Goal: Find specific page/section

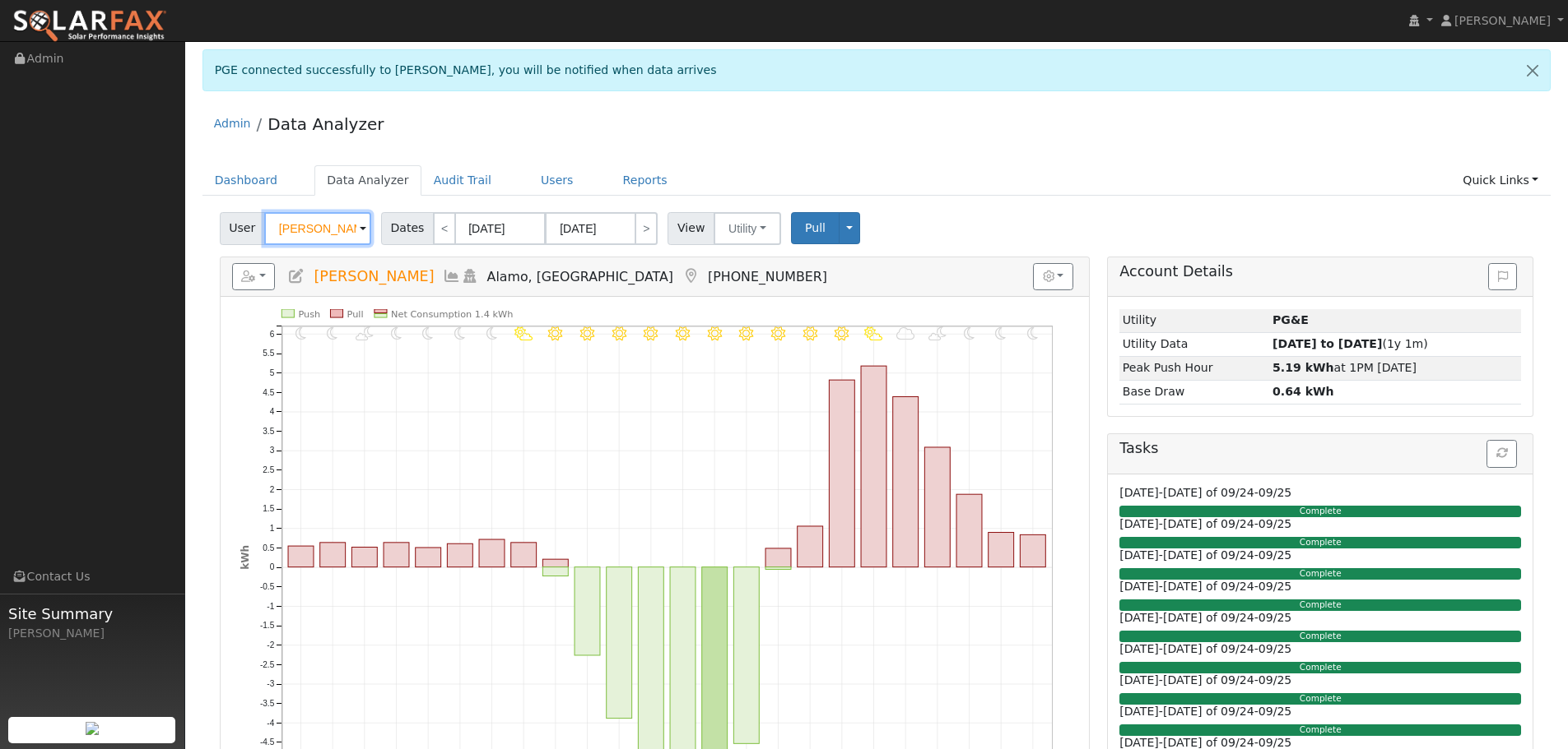
click at [309, 226] on input "[PERSON_NAME]" at bounding box center [317, 228] width 107 height 33
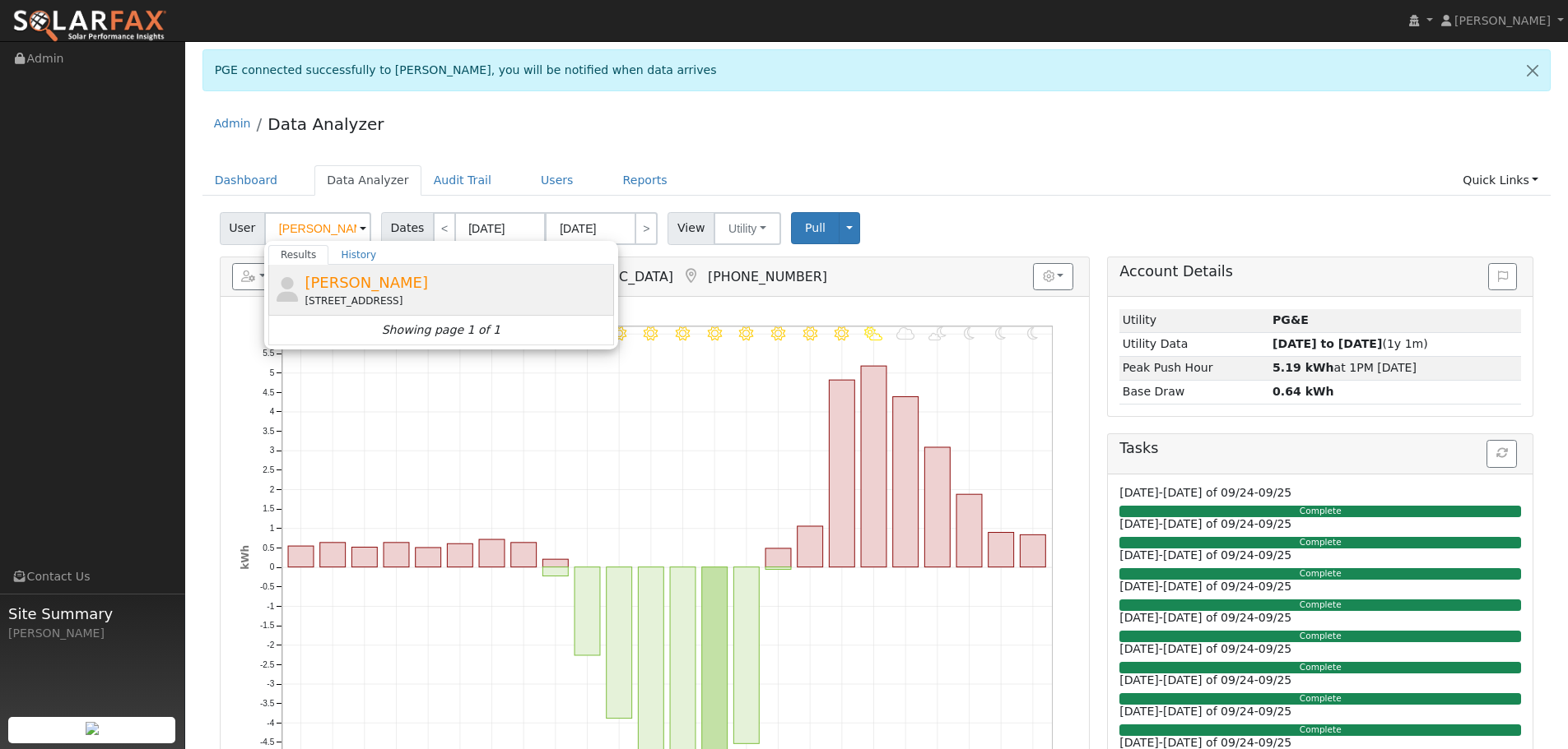
click at [471, 288] on div "[PERSON_NAME] [STREET_ADDRESS]" at bounding box center [457, 290] width 305 height 37
type input "[PERSON_NAME]"
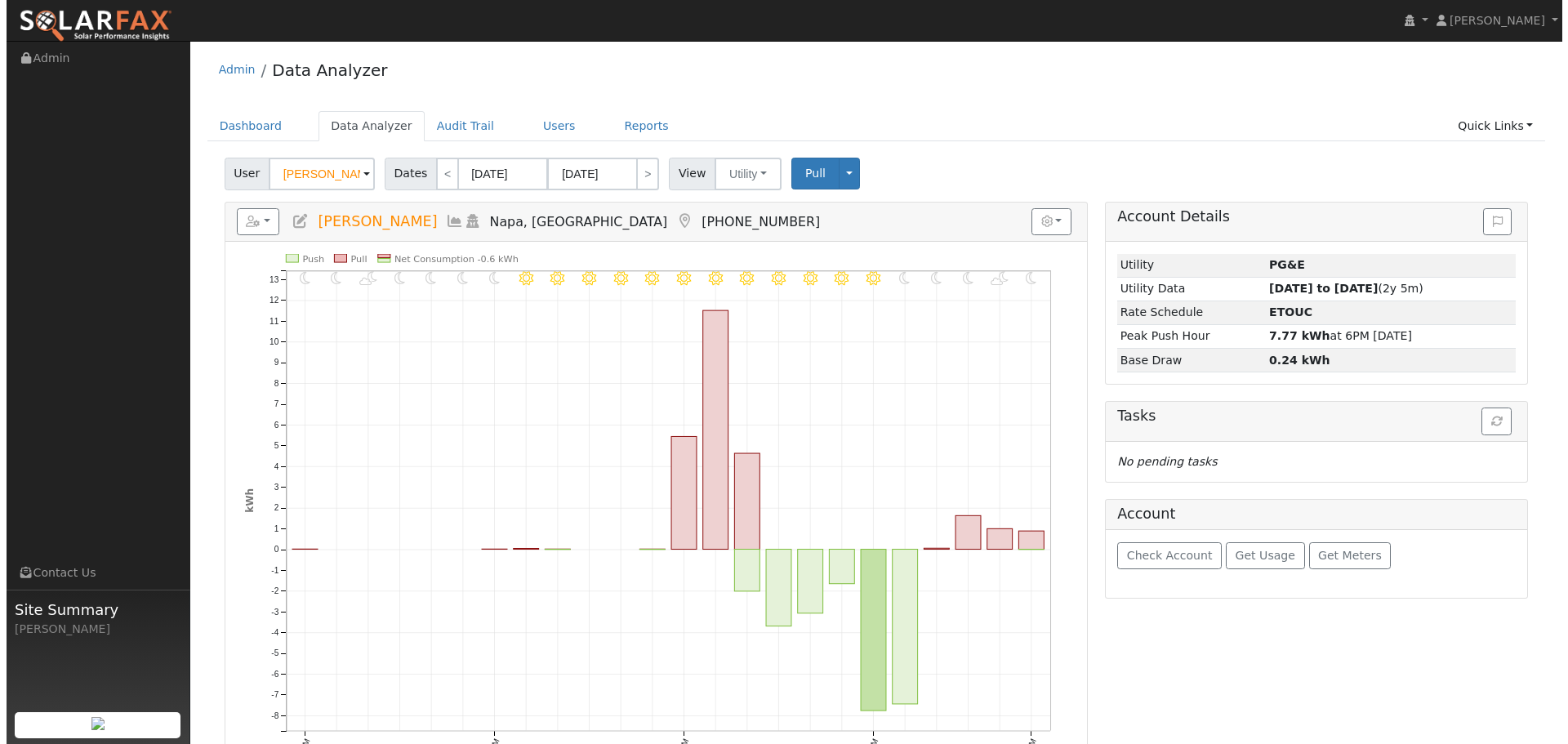
scroll to position [82, 0]
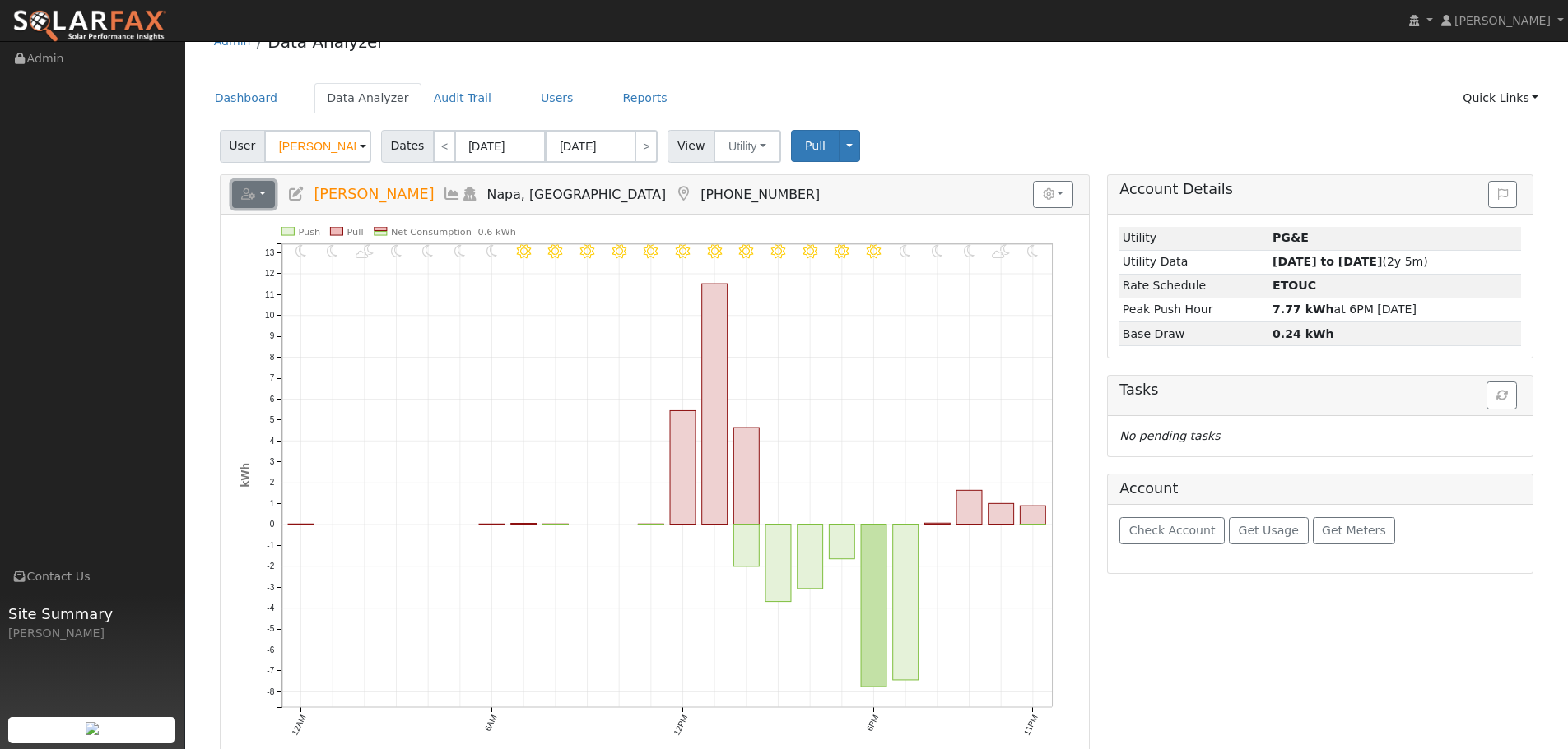
click at [261, 191] on button "button" at bounding box center [254, 195] width 44 height 28
click at [424, 269] on link "Export to CSV" at bounding box center [457, 269] width 119 height 20
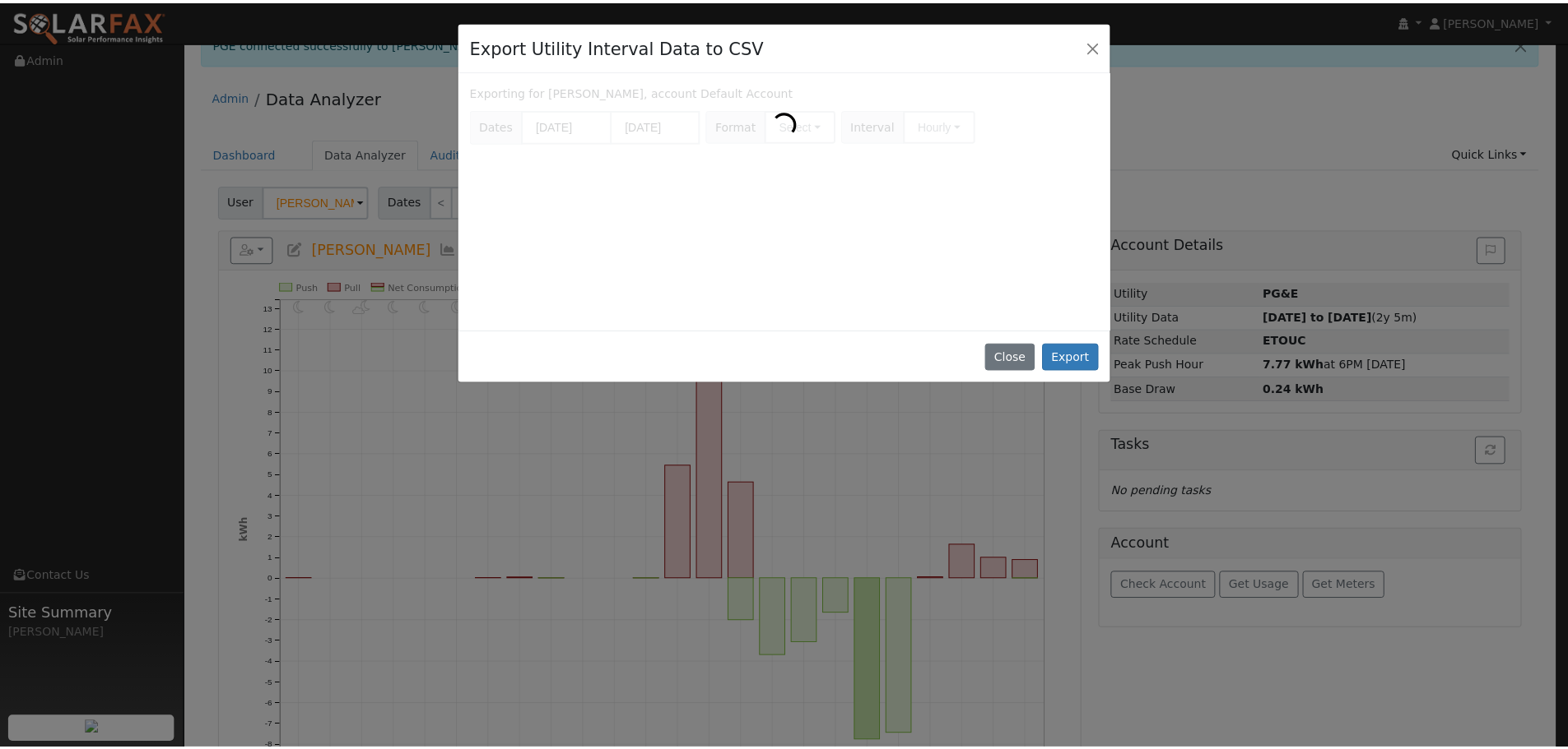
scroll to position [0, 0]
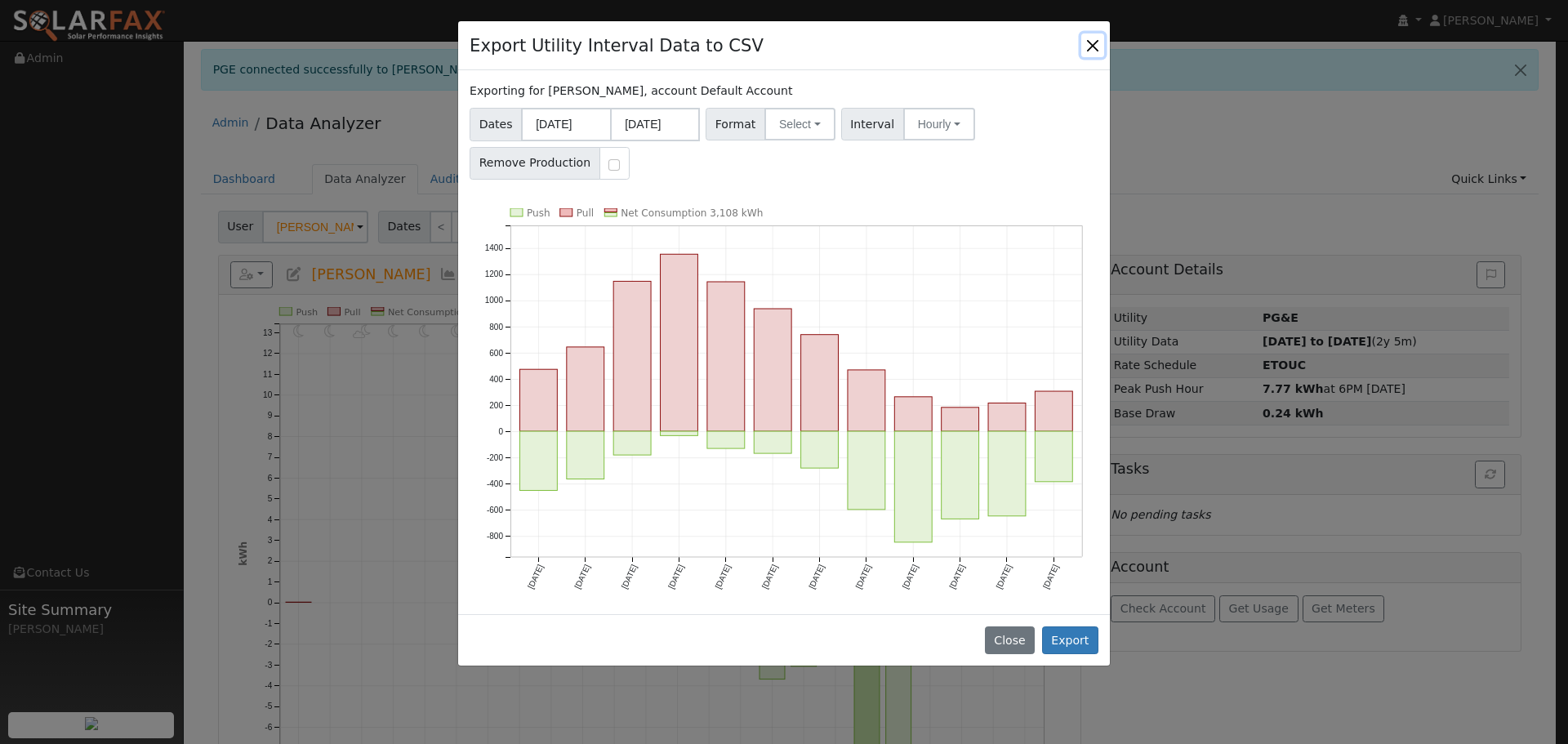
click at [1097, 44] on button "Close" at bounding box center [1092, 45] width 23 height 23
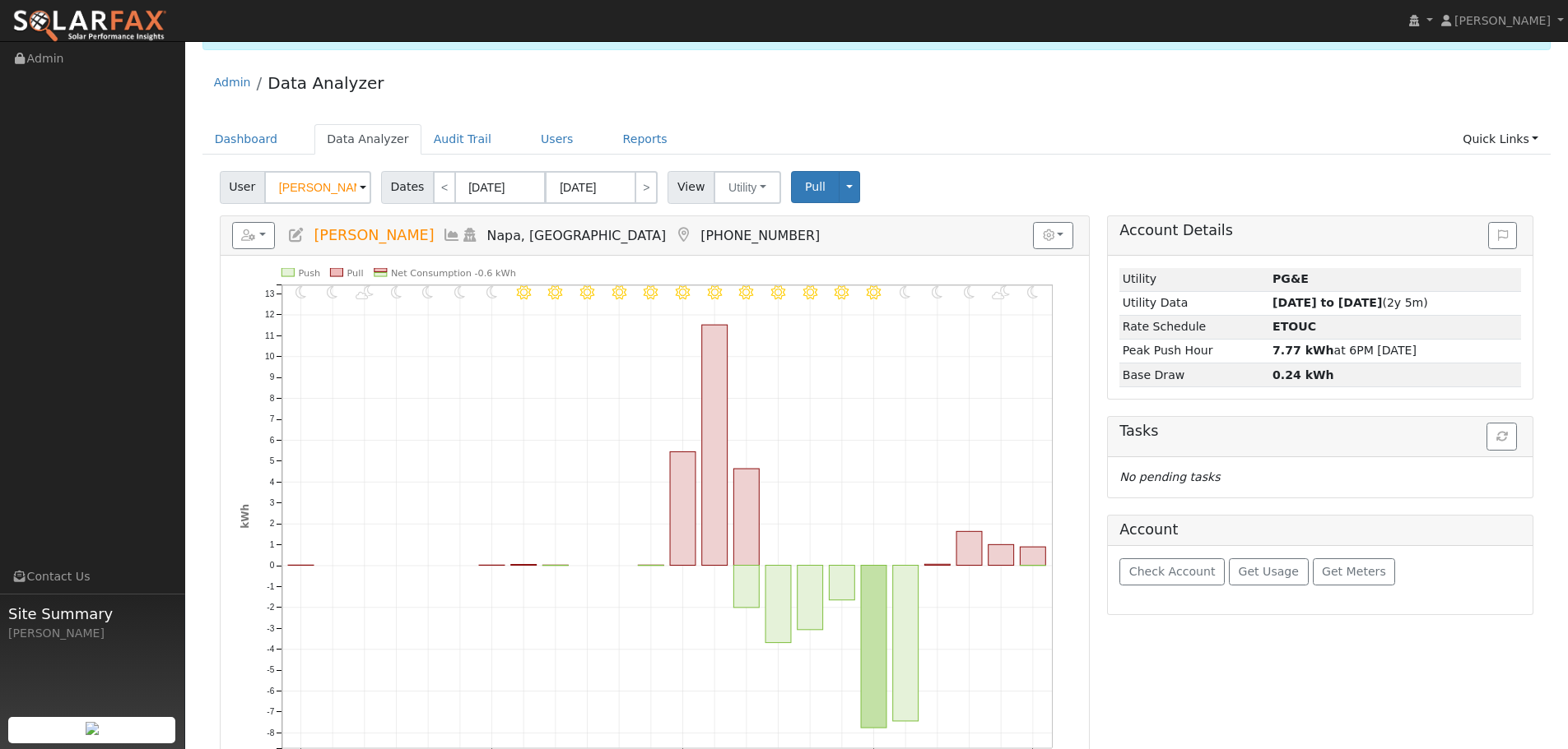
scroll to position [82, 0]
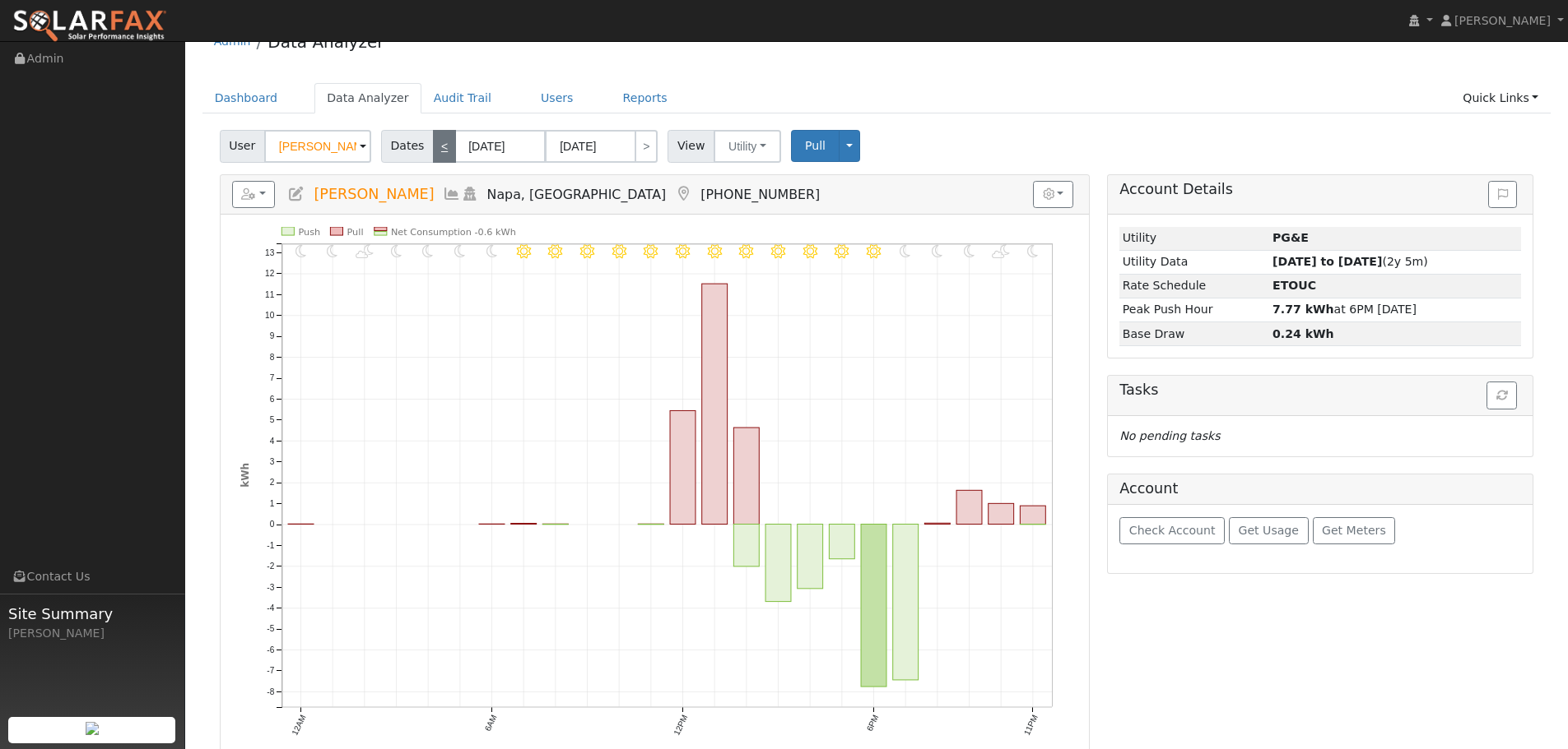
click at [433, 151] on link "<" at bounding box center [444, 146] width 23 height 33
type input "[DATE]"
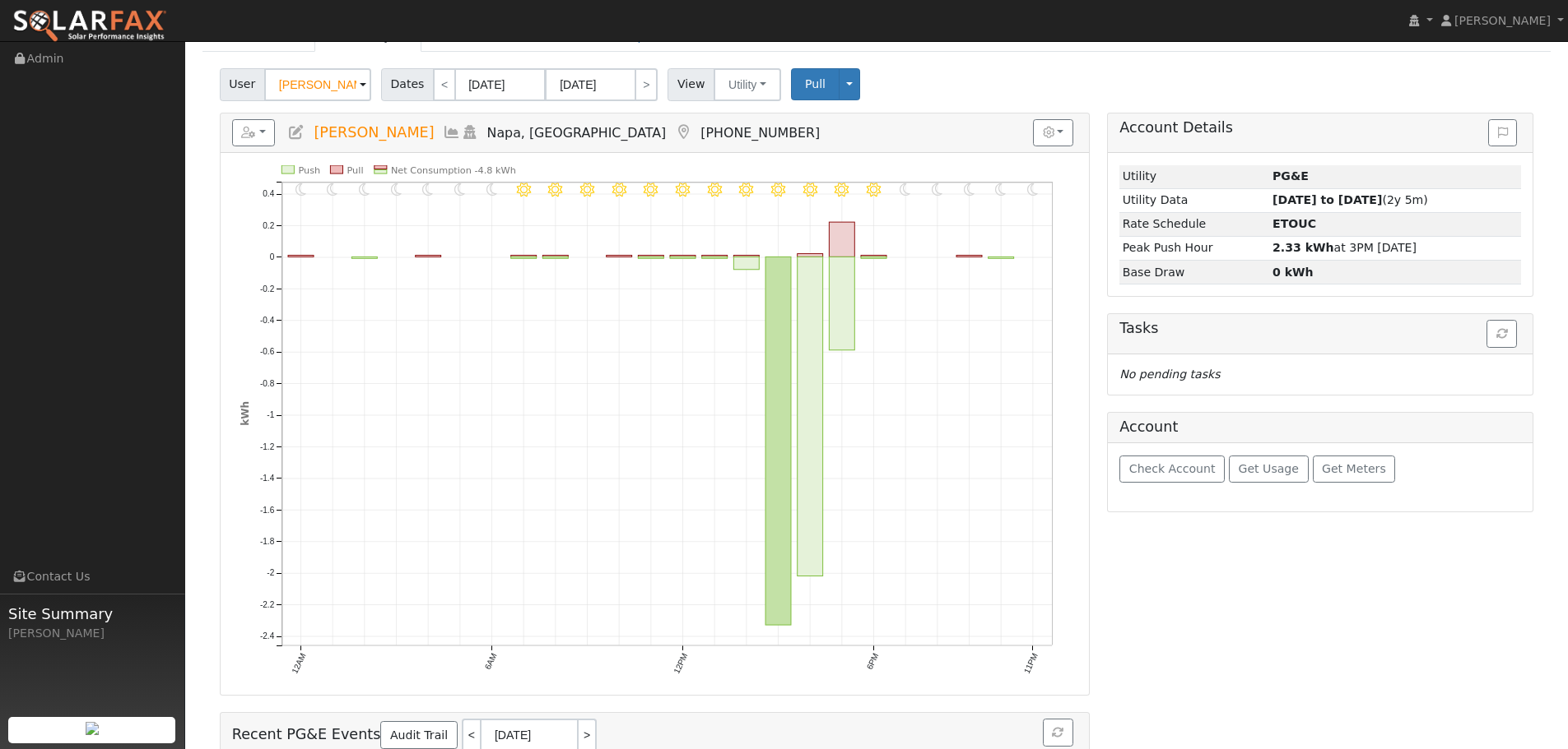
scroll to position [0, 0]
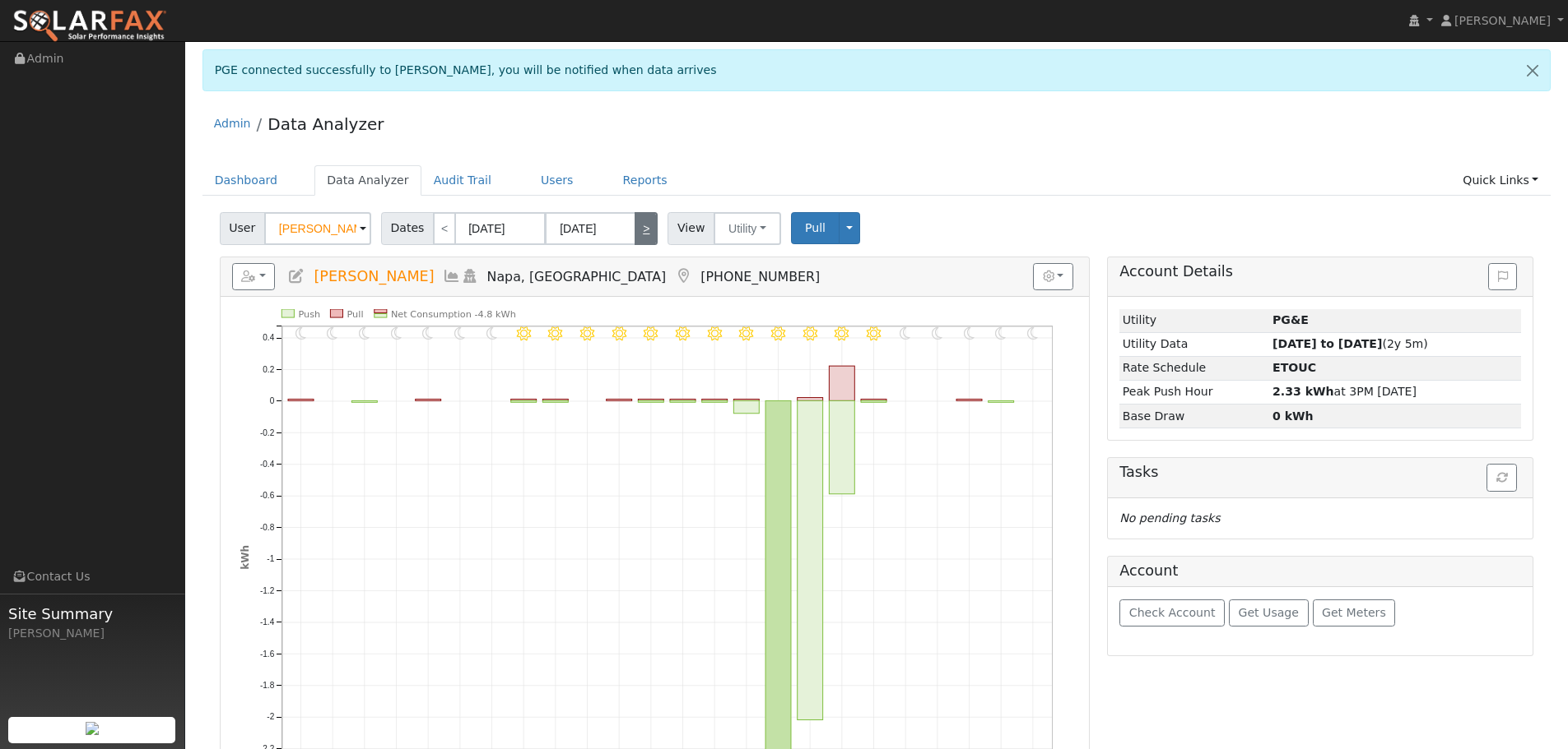
click at [642, 241] on link ">" at bounding box center [646, 228] width 23 height 33
type input "[DATE]"
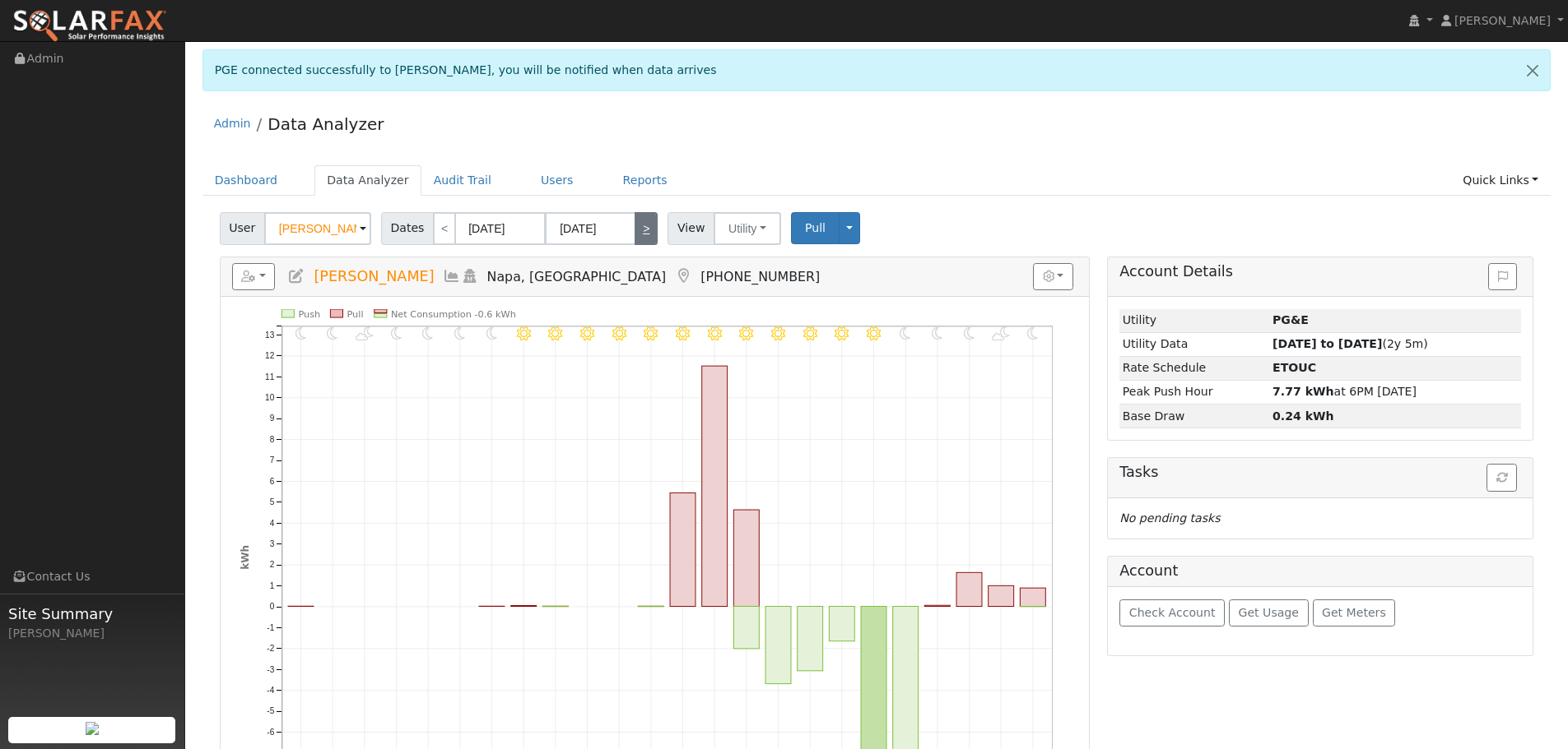
click at [640, 229] on link ">" at bounding box center [646, 228] width 23 height 33
type input "[DATE]"
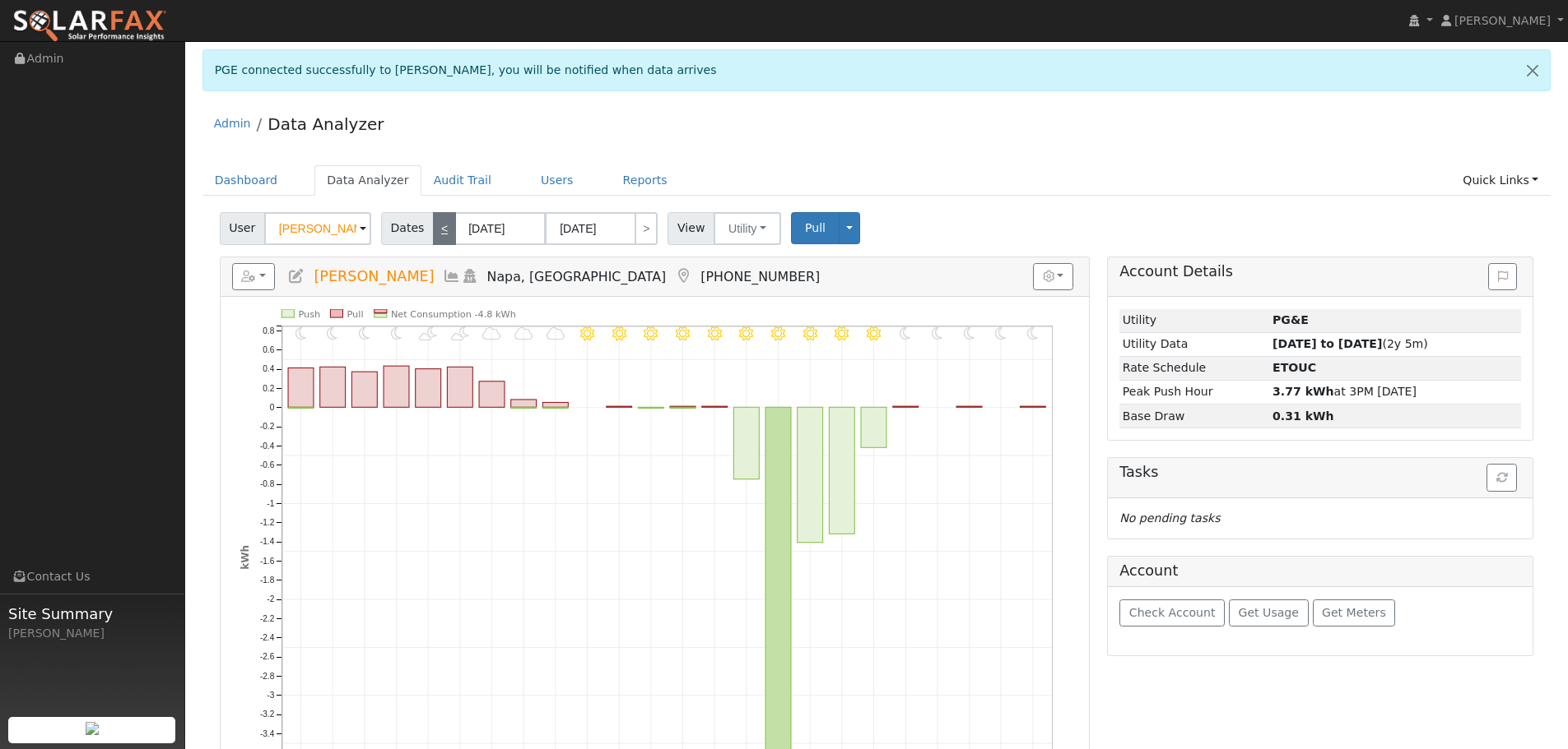
click at [442, 229] on link "<" at bounding box center [444, 228] width 23 height 33
type input "[DATE]"
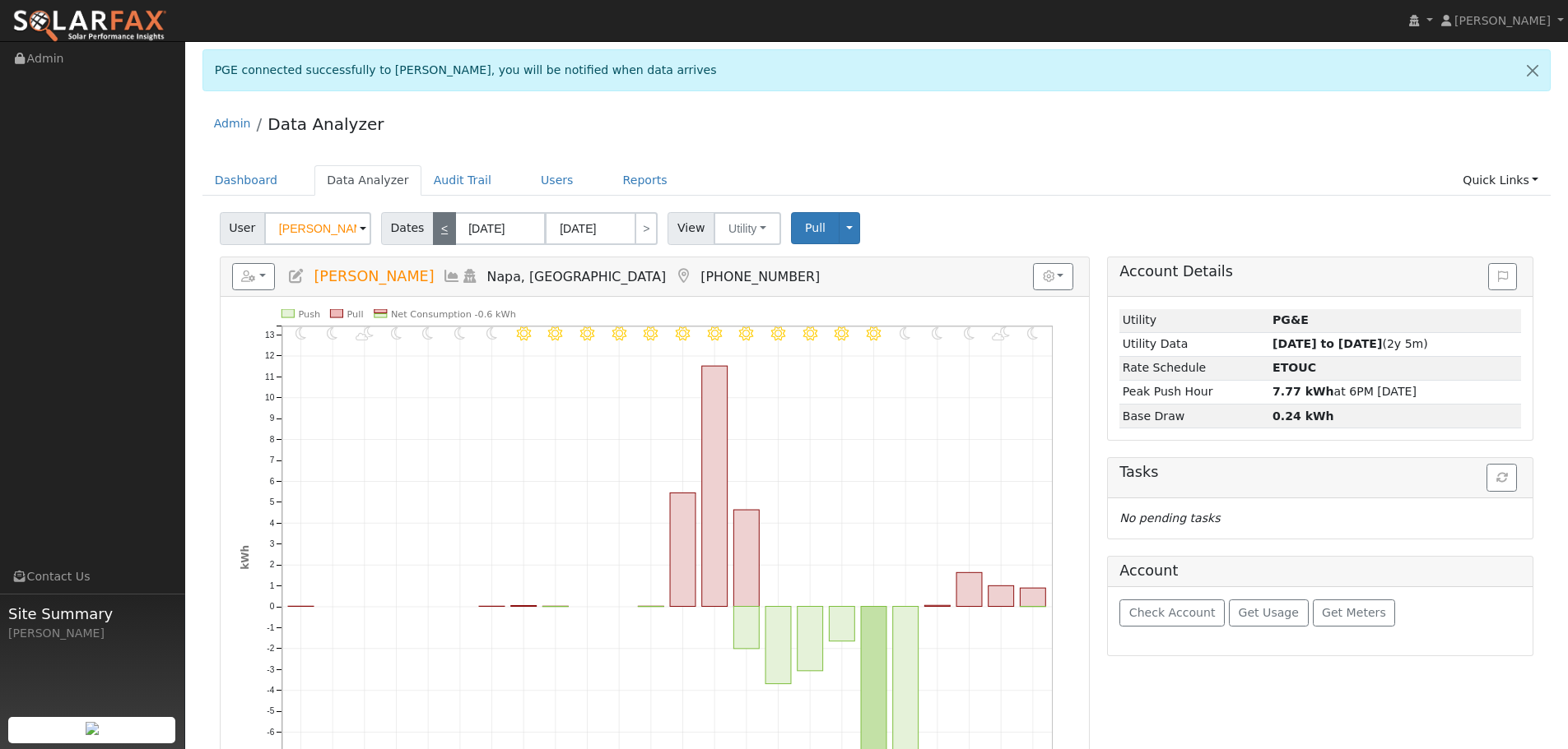
click at [442, 229] on link "<" at bounding box center [444, 228] width 23 height 33
type input "[DATE]"
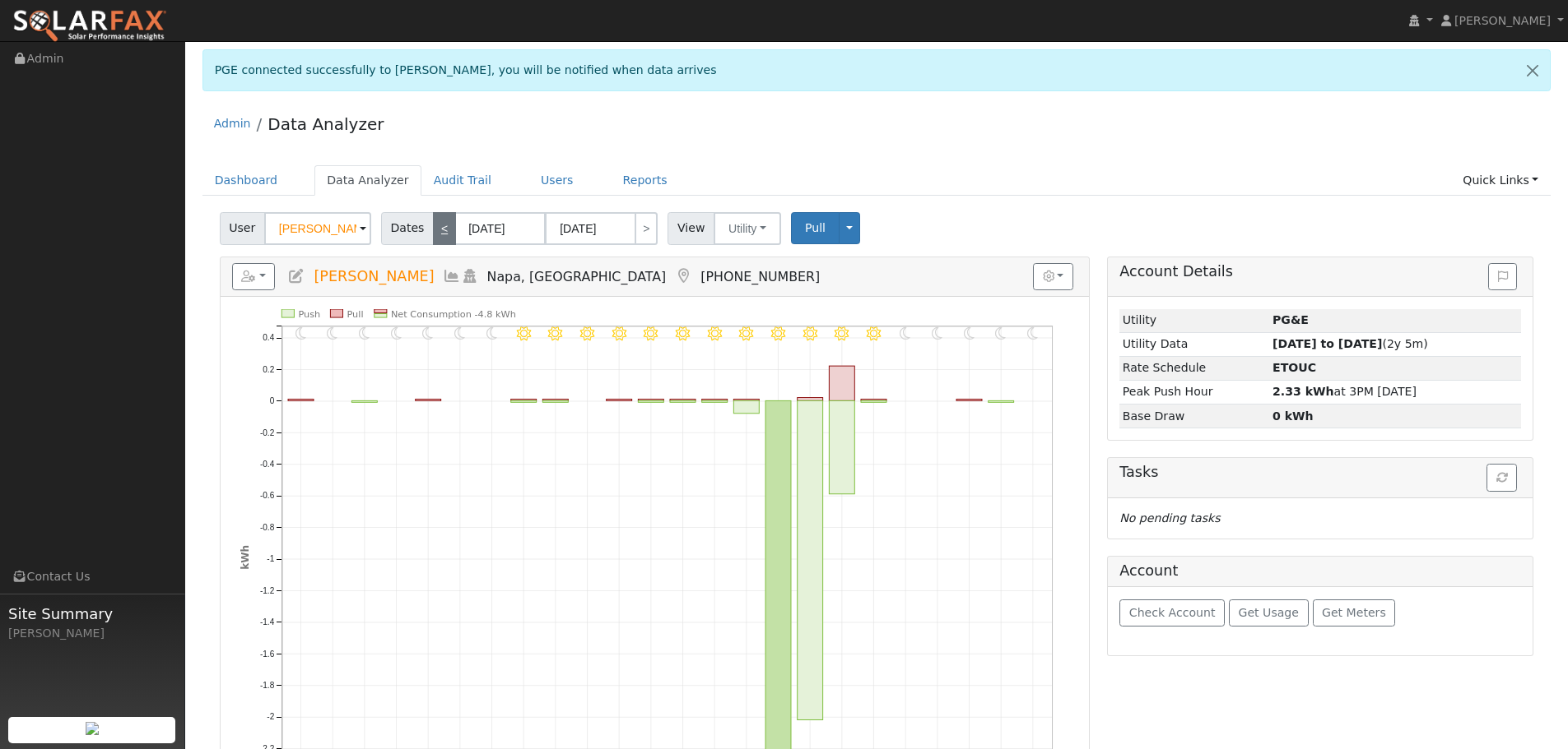
click at [442, 229] on link "<" at bounding box center [444, 228] width 23 height 33
type input "[DATE]"
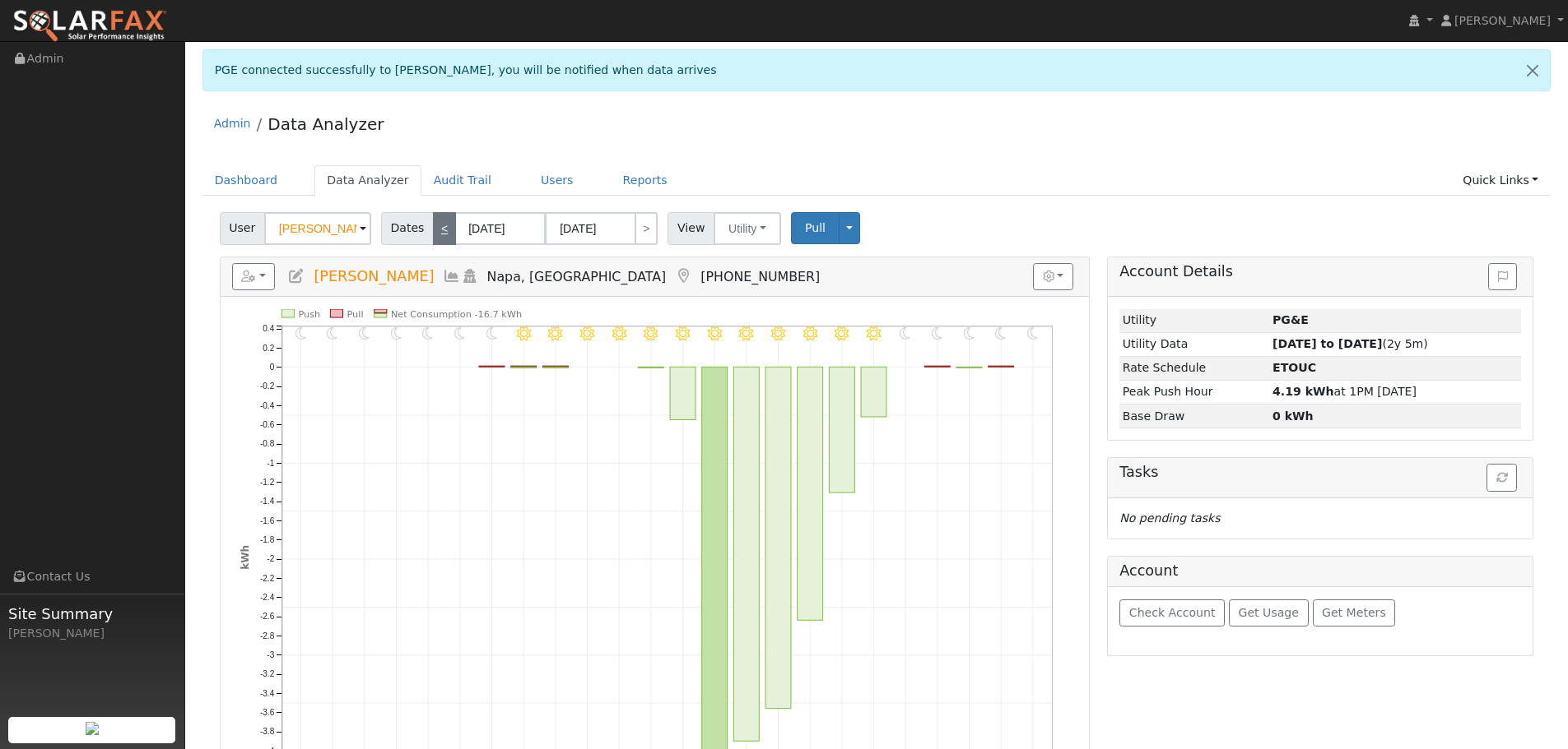
click at [440, 230] on link "<" at bounding box center [444, 228] width 23 height 33
type input "[DATE]"
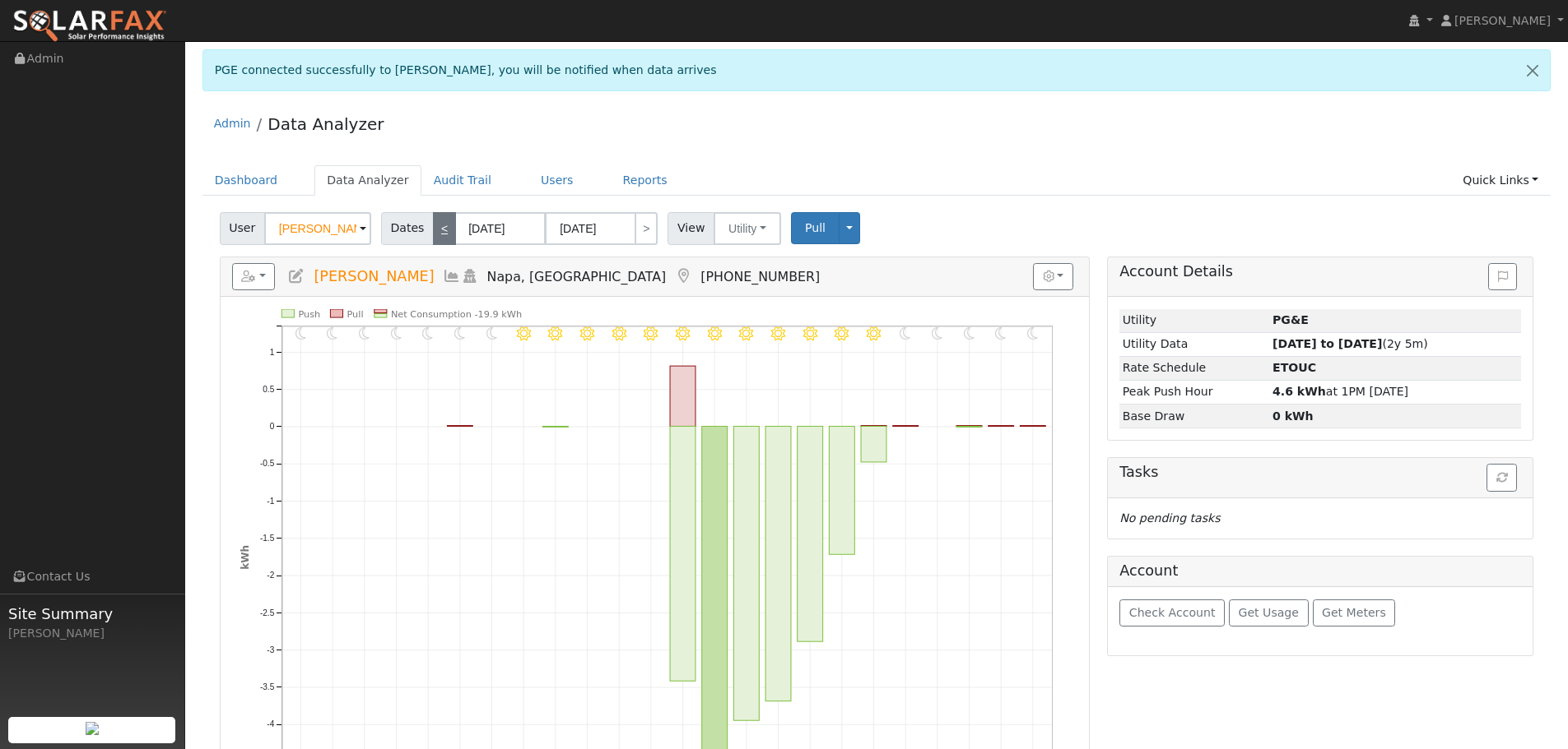
click at [440, 230] on link "<" at bounding box center [444, 228] width 23 height 33
type input "[DATE]"
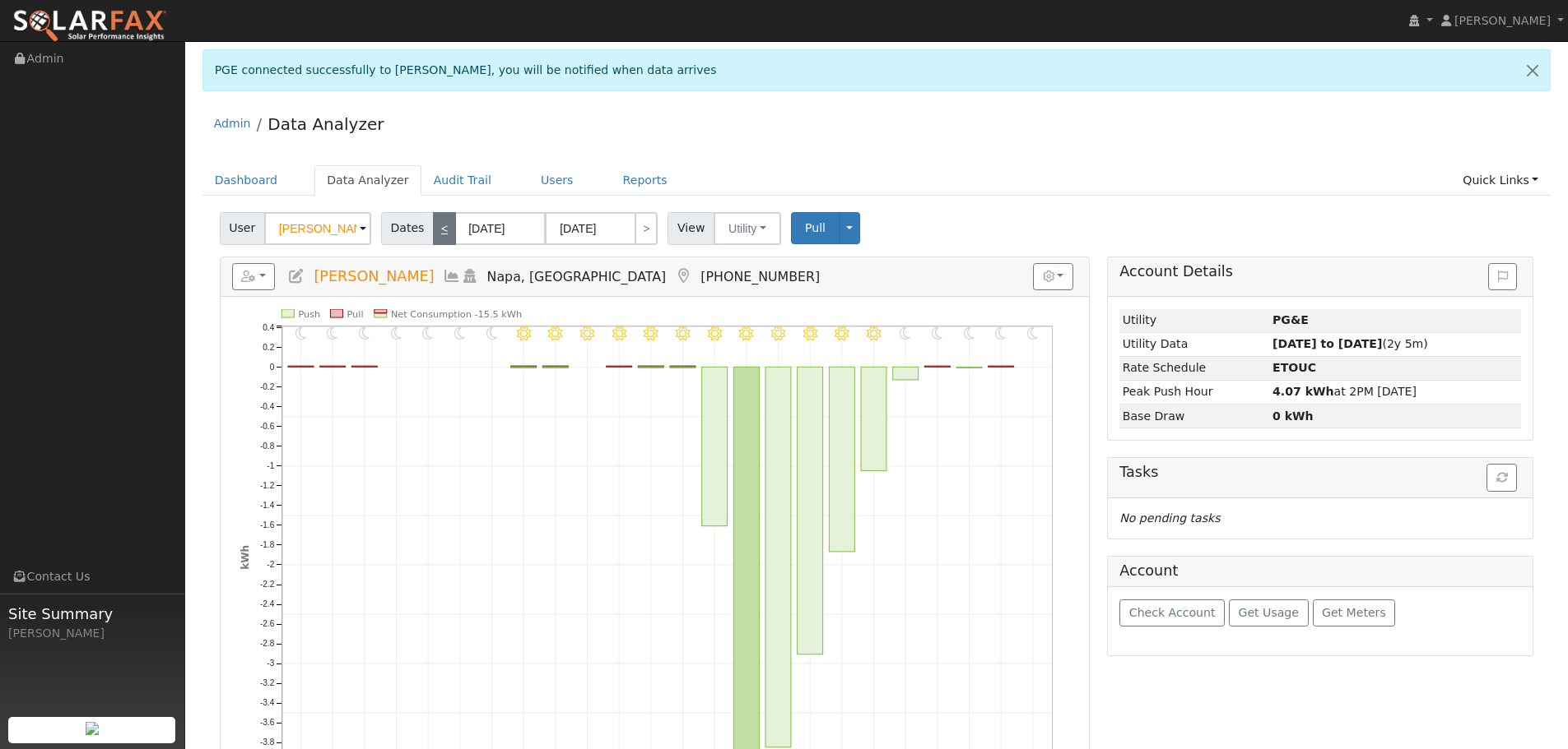
click at [440, 230] on link "<" at bounding box center [444, 228] width 23 height 33
type input "[DATE]"
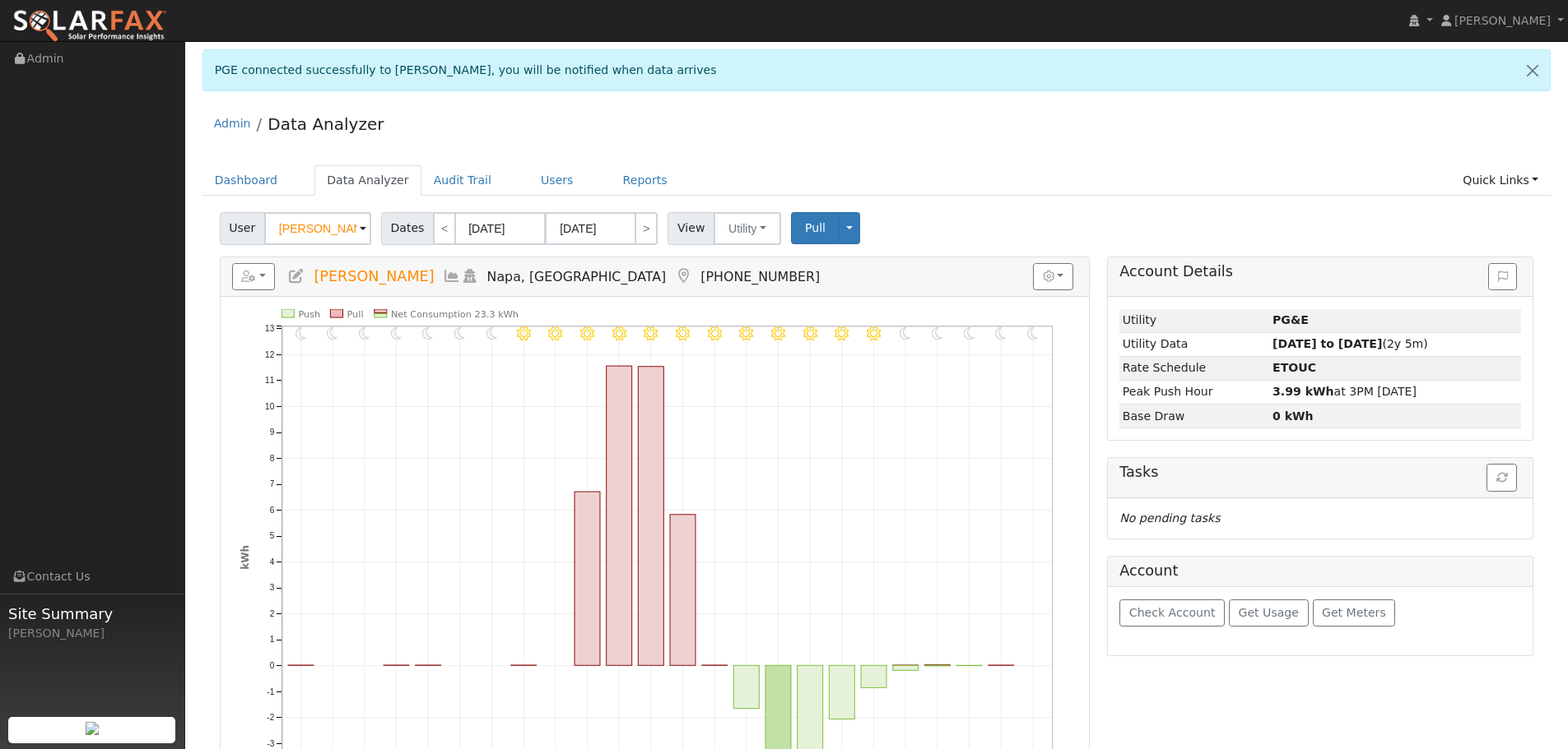
click at [1128, 153] on div "Admin Data Analyzer" at bounding box center [877, 128] width 1349 height 50
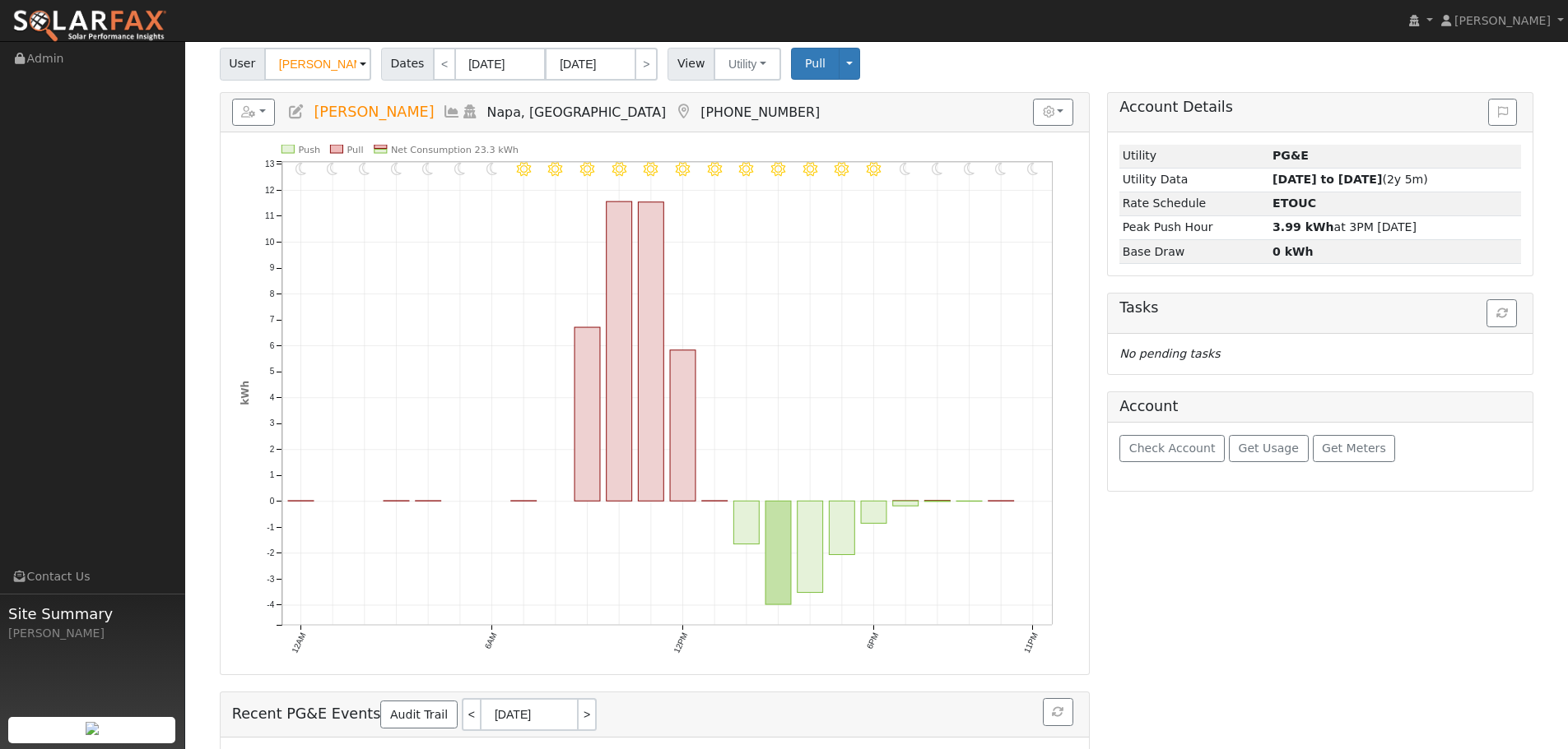
scroll to position [82, 0]
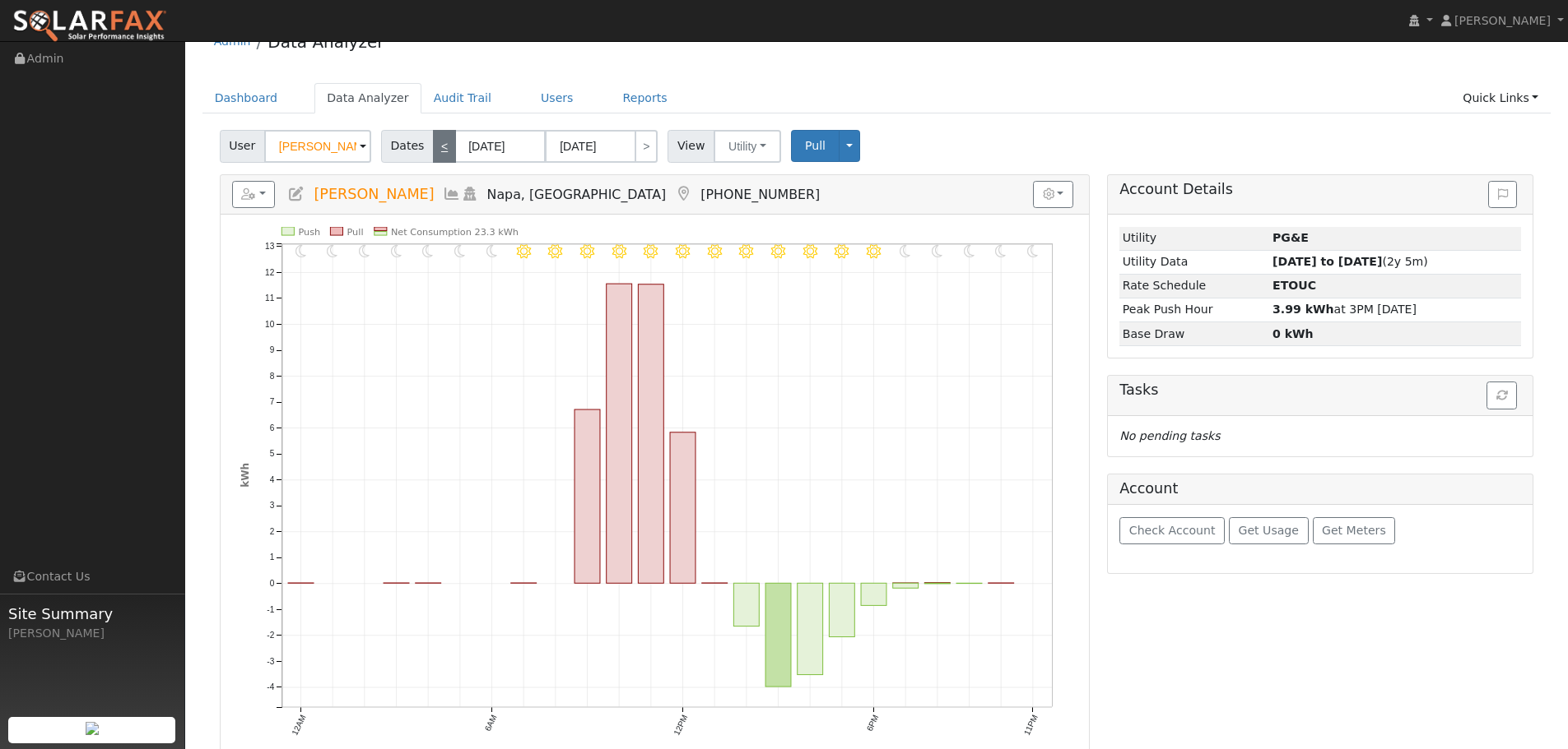
click at [442, 147] on link "<" at bounding box center [444, 146] width 23 height 33
type input "[DATE]"
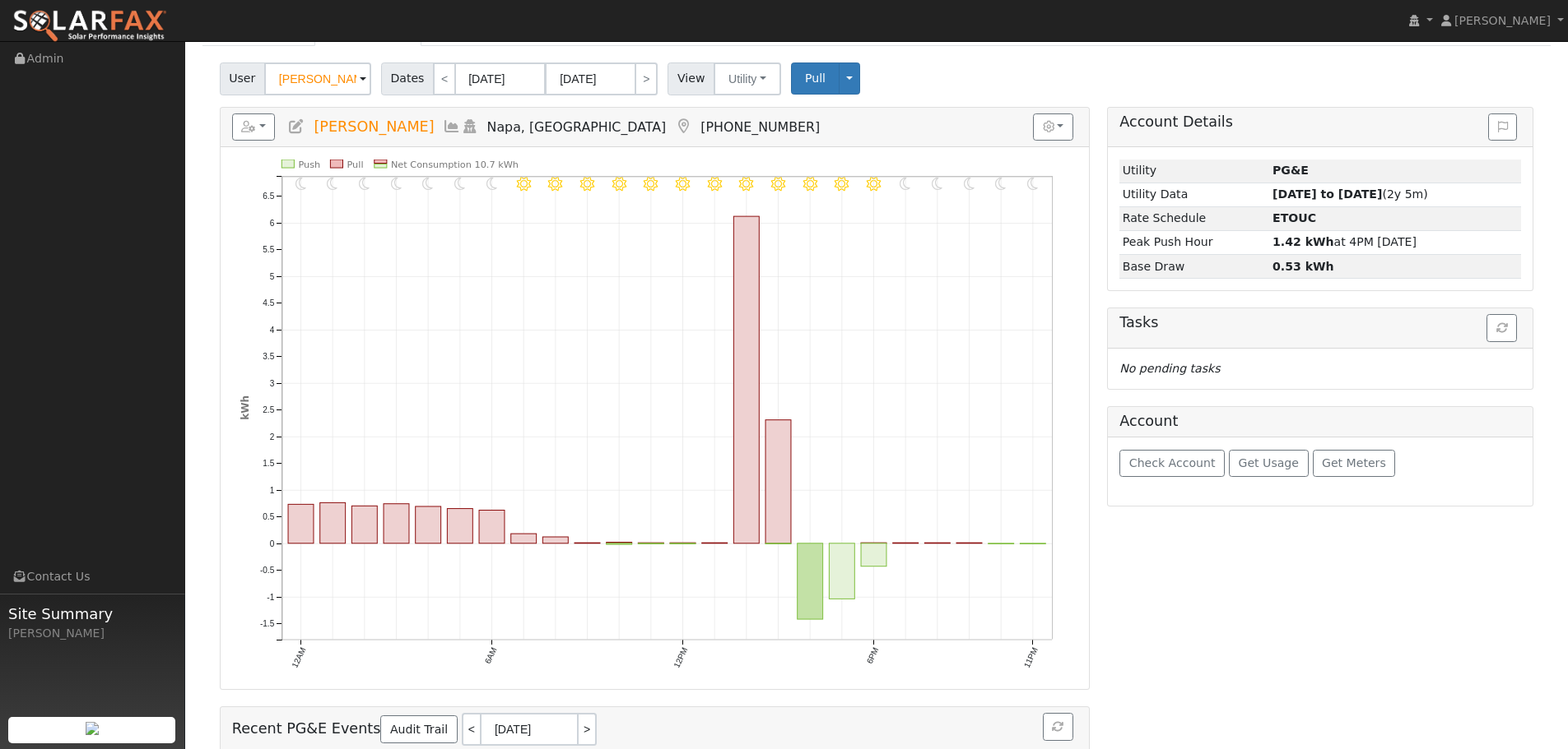
scroll to position [165, 0]
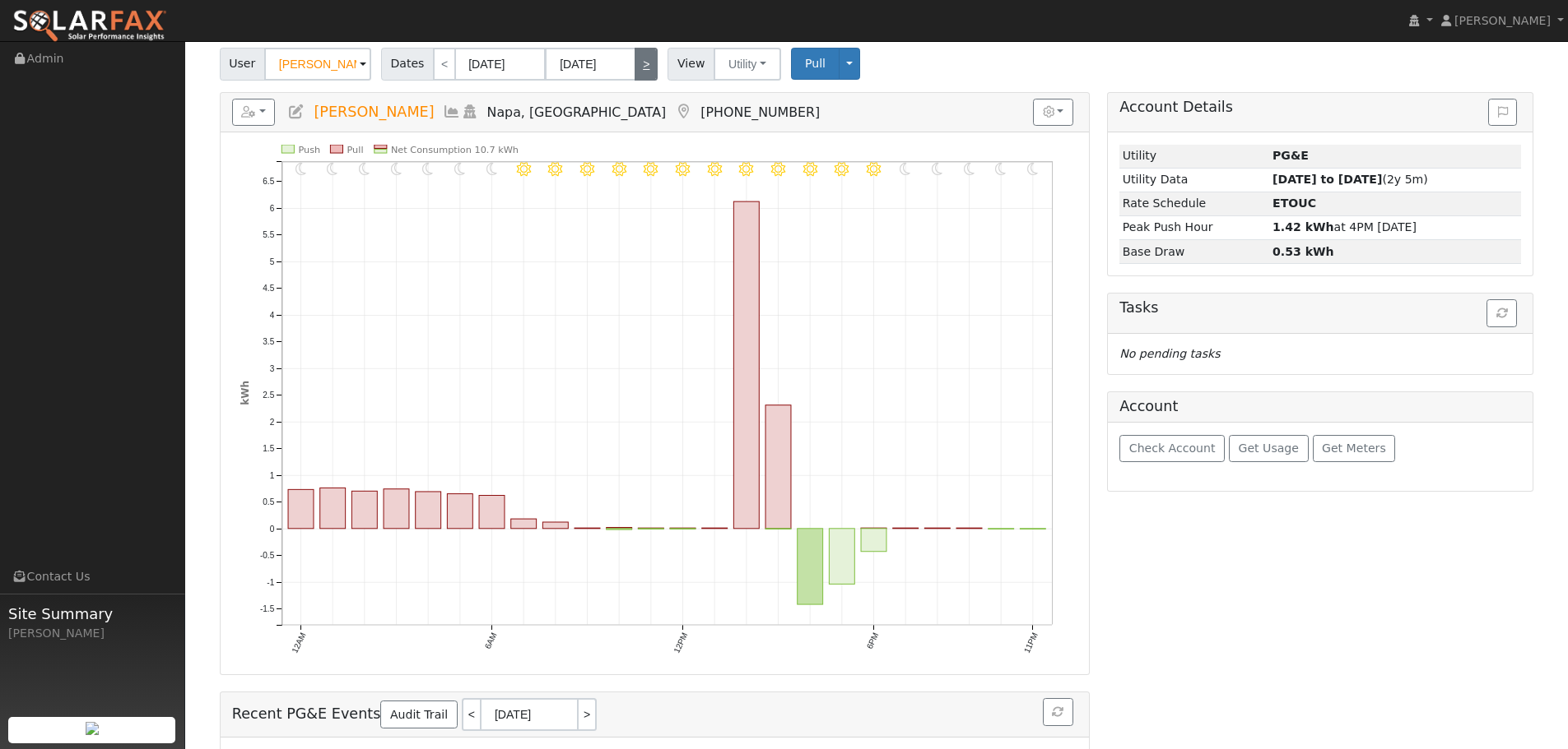
click at [635, 66] on link ">" at bounding box center [646, 63] width 23 height 33
type input "[DATE]"
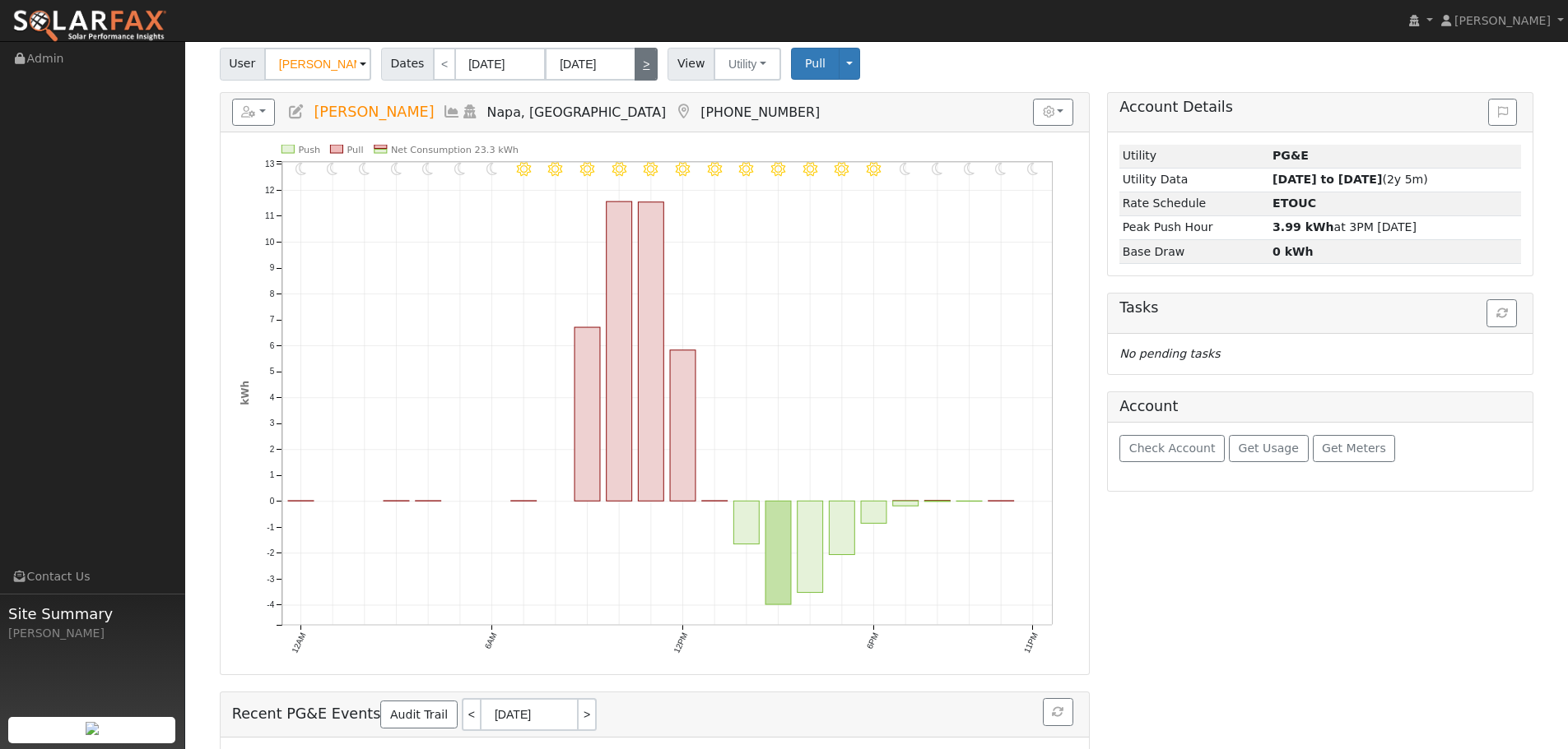
scroll to position [0, 0]
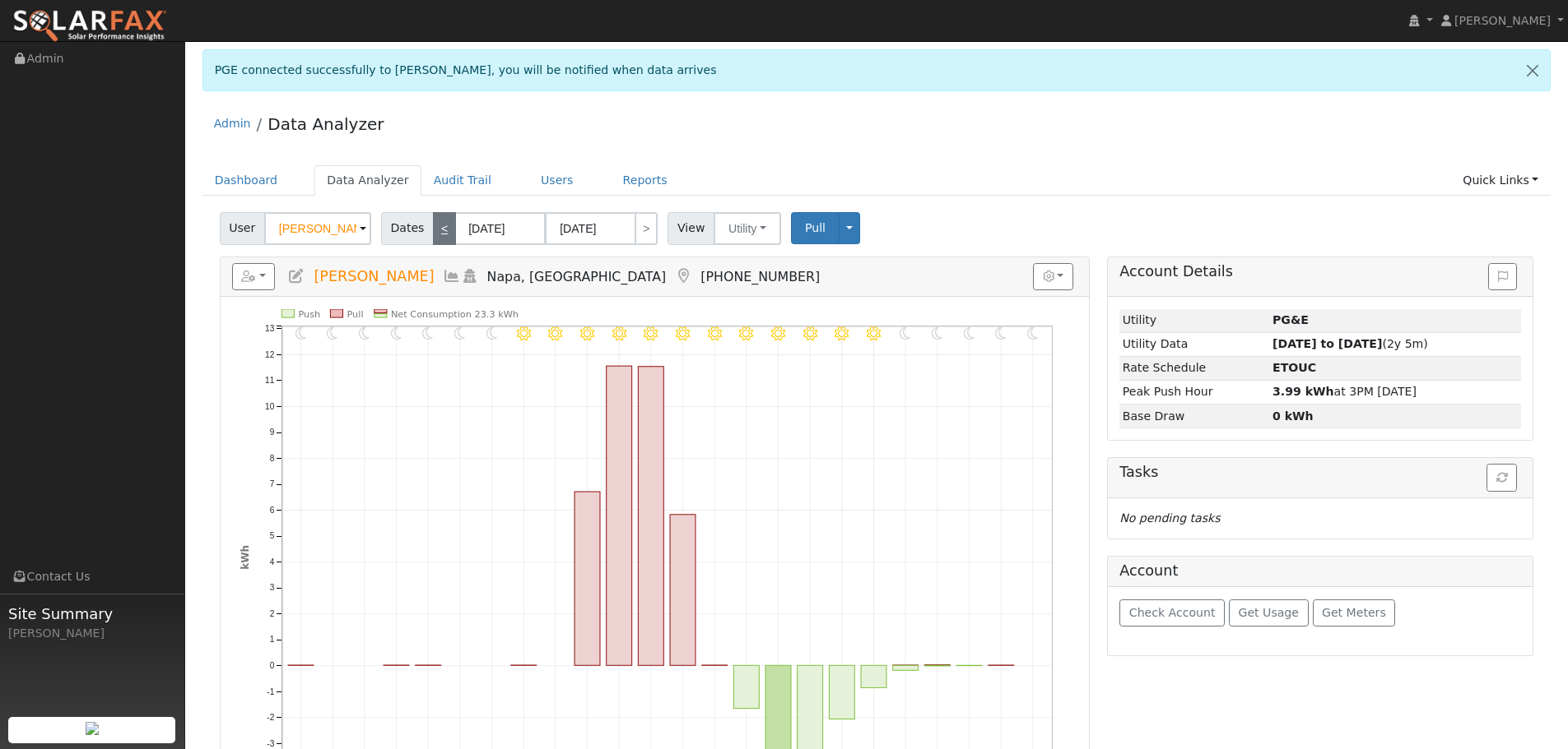
click at [436, 234] on link "<" at bounding box center [444, 228] width 23 height 33
type input "[DATE]"
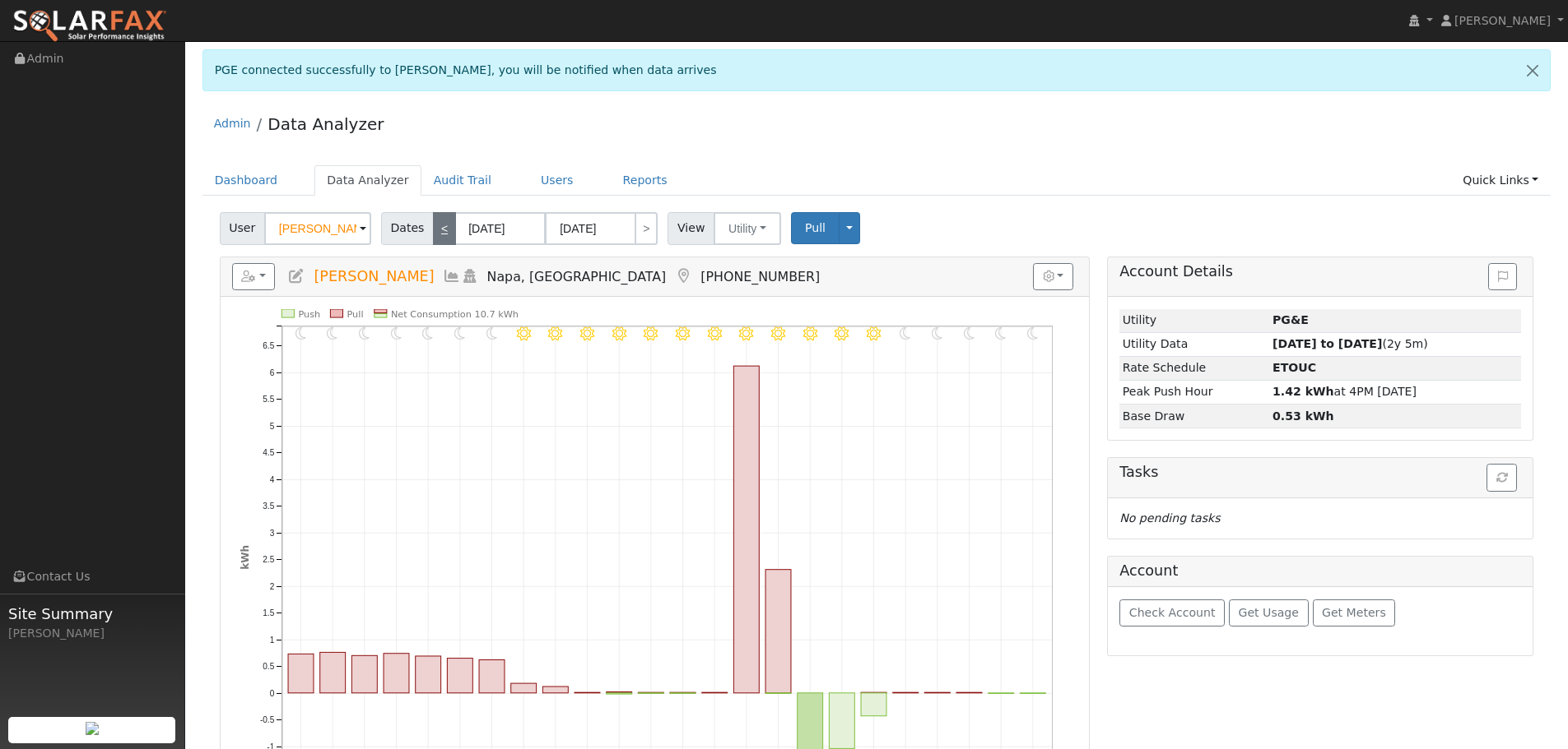
click at [436, 231] on link "<" at bounding box center [444, 228] width 23 height 33
type input "[DATE]"
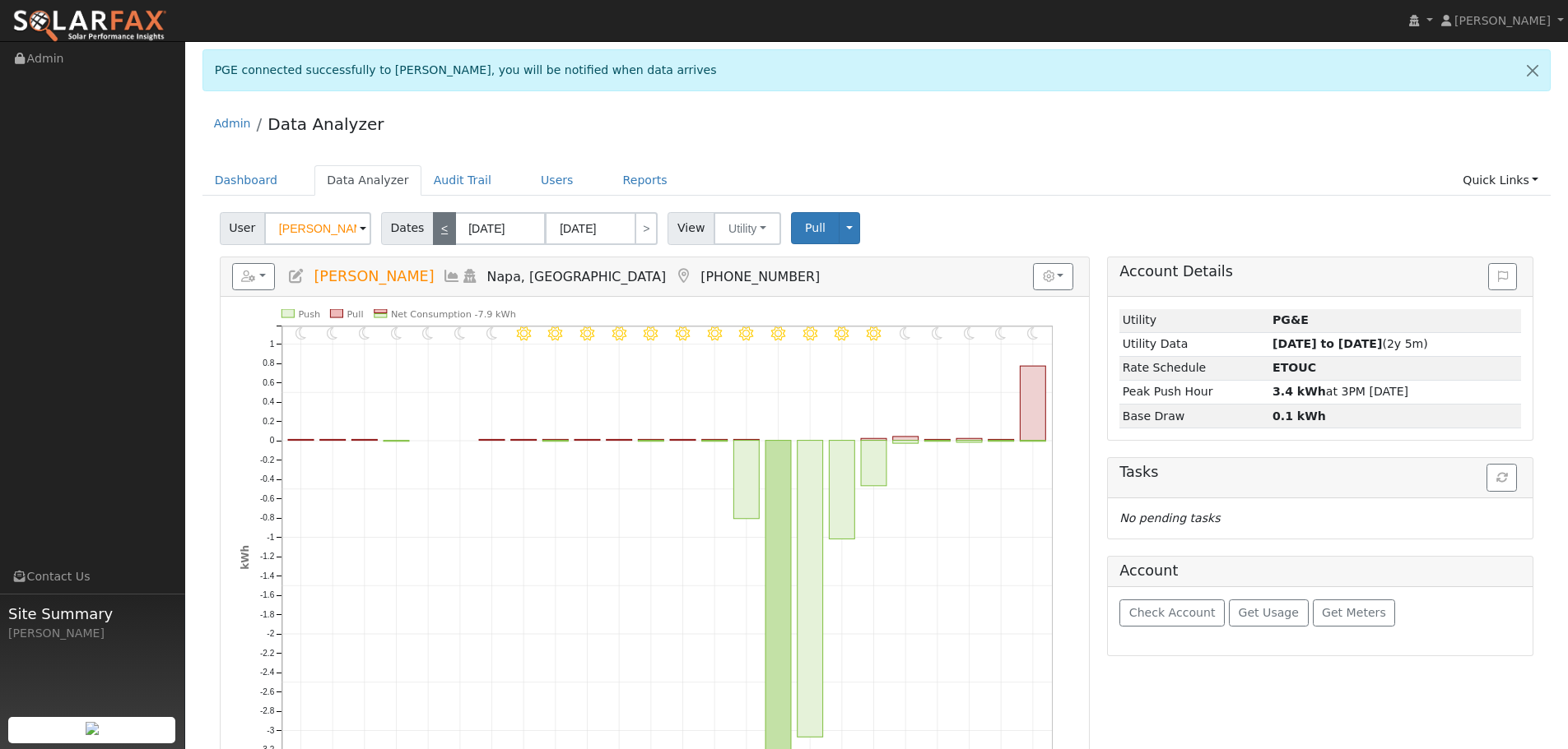
click at [436, 231] on link "<" at bounding box center [444, 228] width 23 height 33
type input "[DATE]"
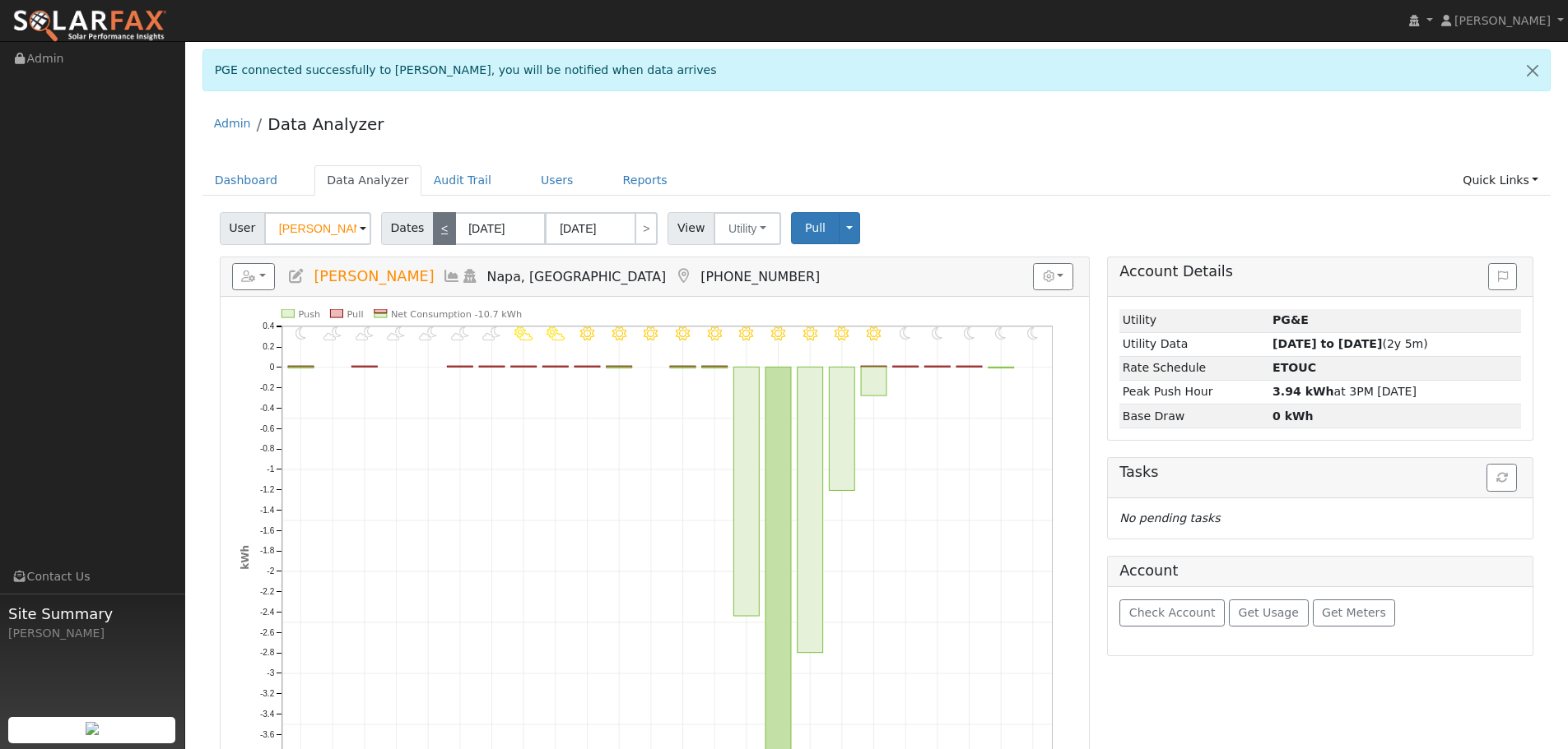
click at [436, 231] on link "<" at bounding box center [444, 228] width 23 height 33
type input "[DATE]"
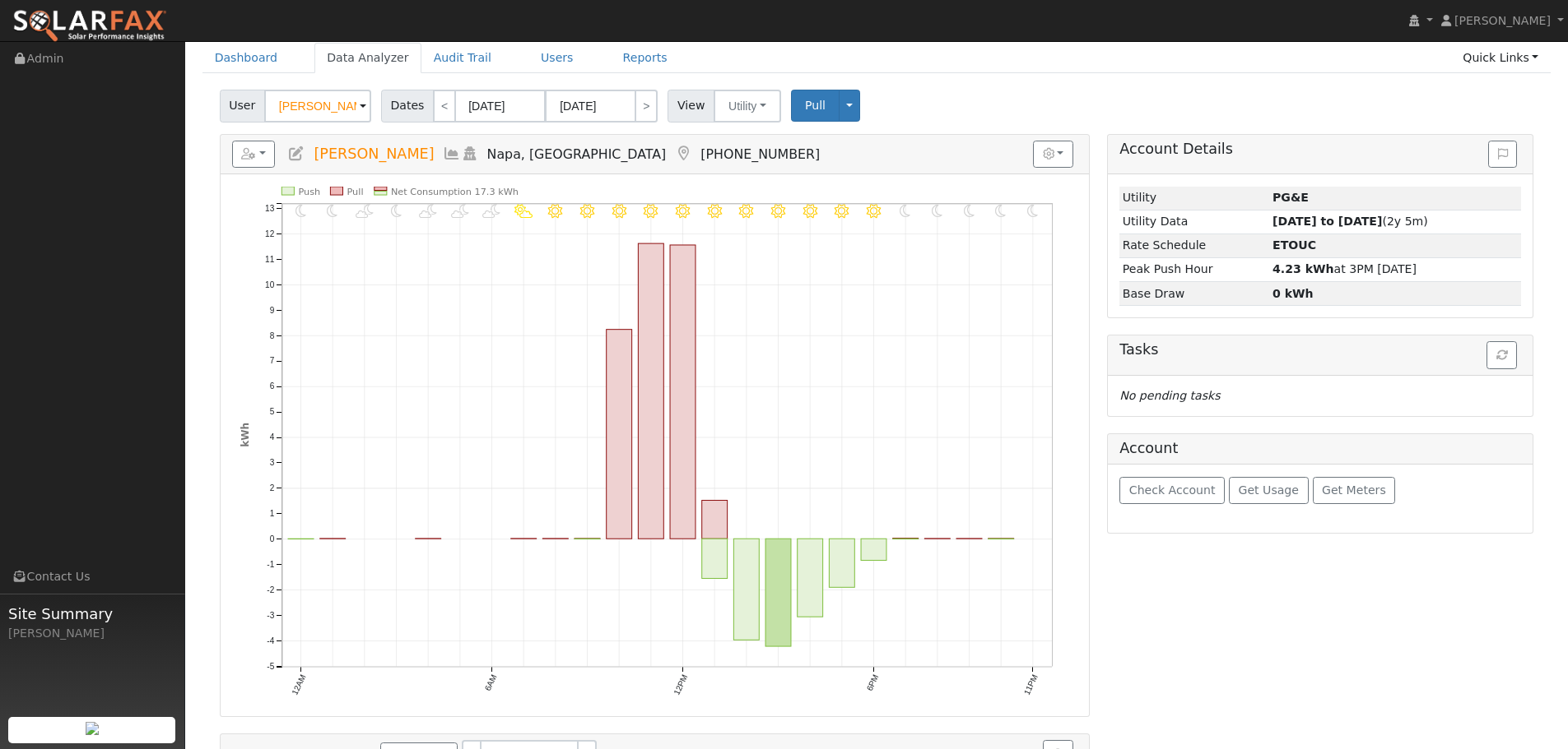
scroll to position [121, 0]
click at [637, 114] on link ">" at bounding box center [646, 107] width 23 height 33
type input "[DATE]"
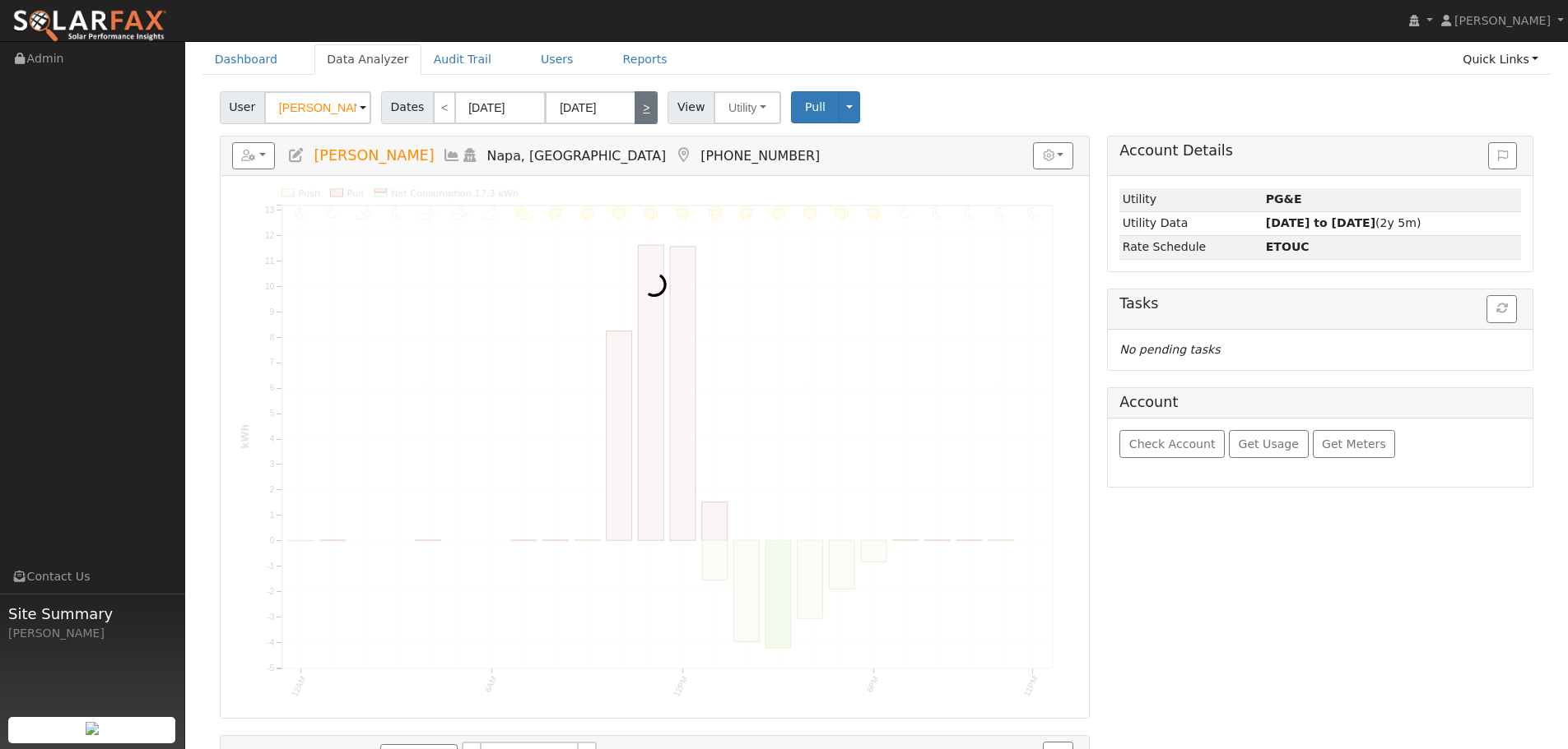
scroll to position [0, 0]
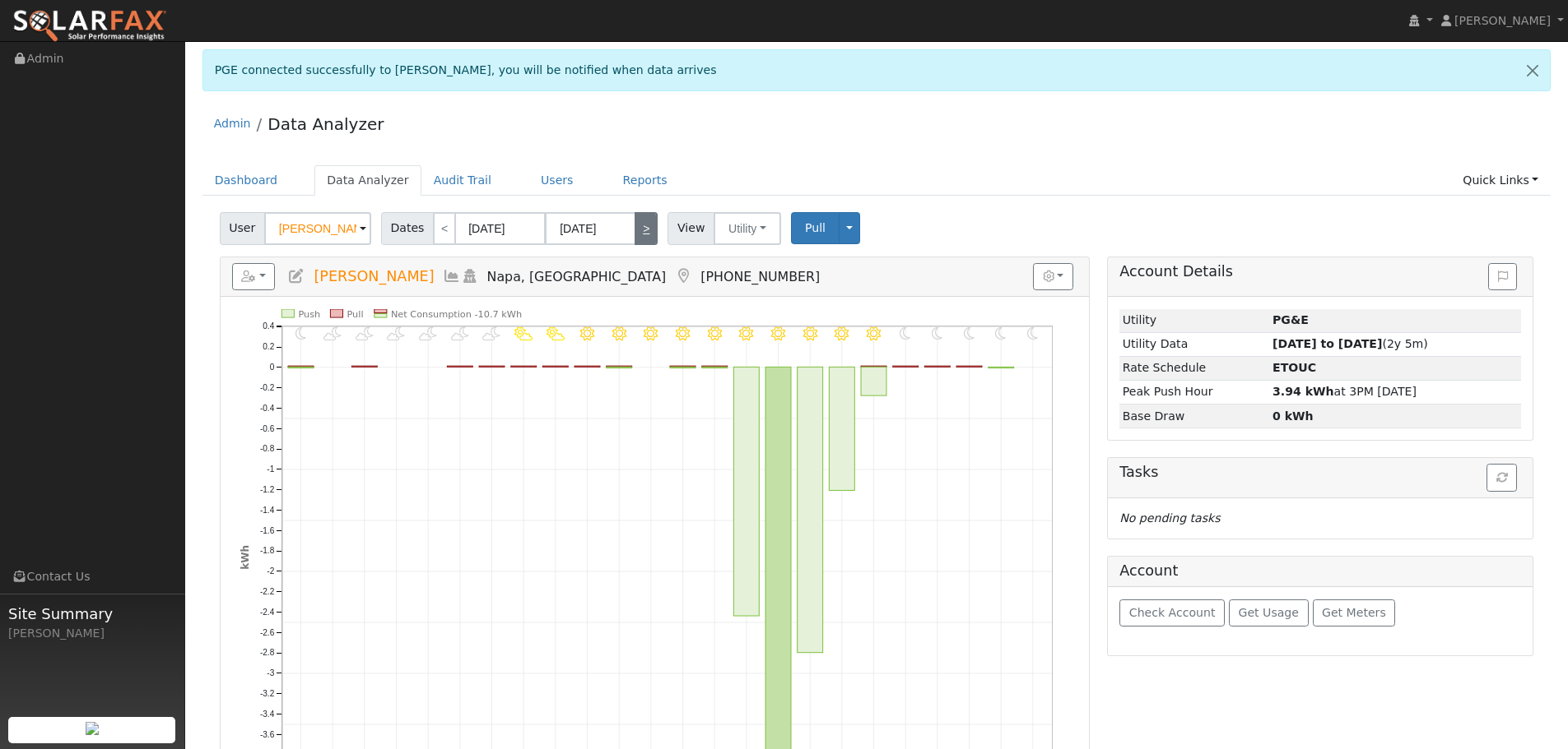
click at [645, 221] on link ">" at bounding box center [646, 228] width 23 height 33
type input "[DATE]"
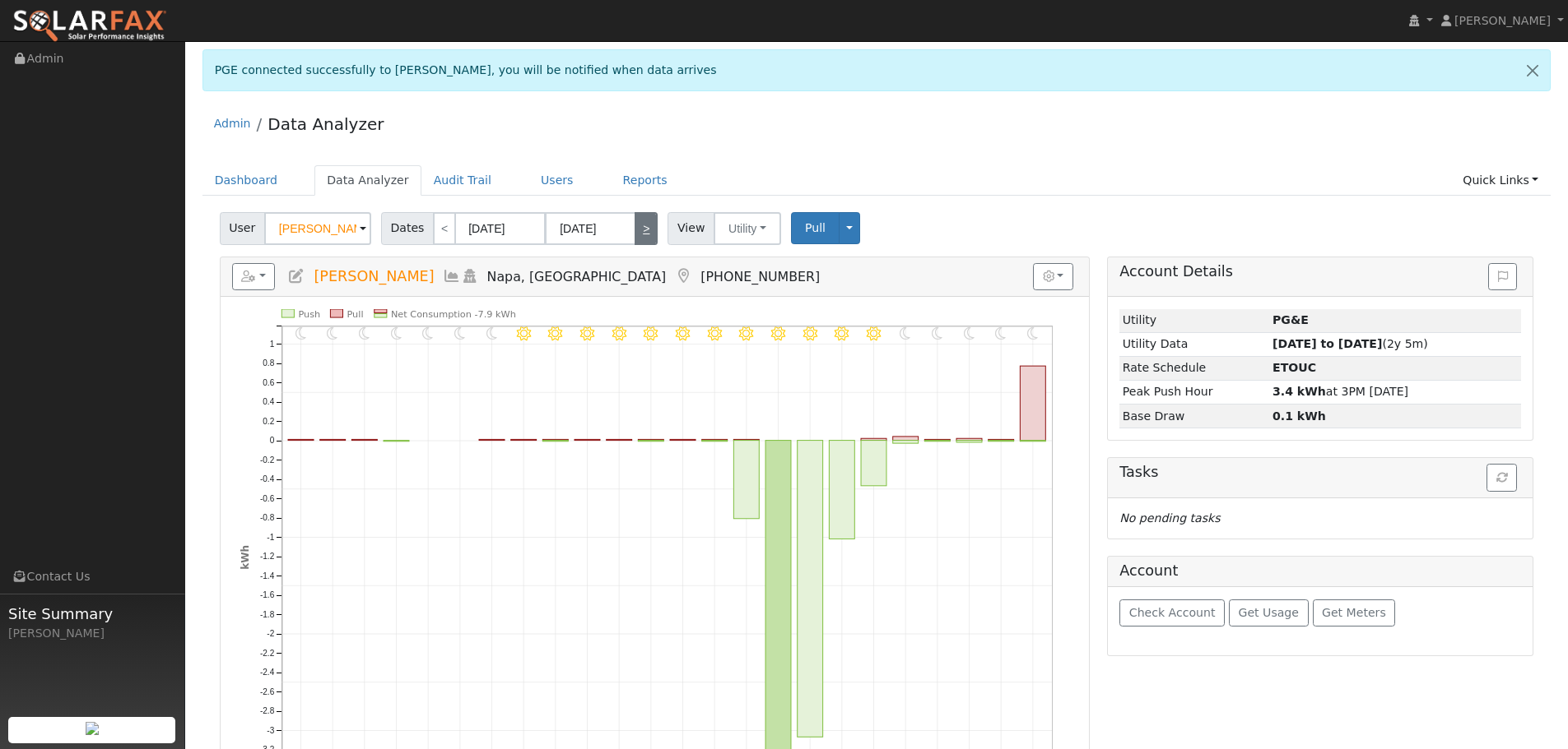
click at [635, 225] on link ">" at bounding box center [646, 228] width 23 height 33
type input "[DATE]"
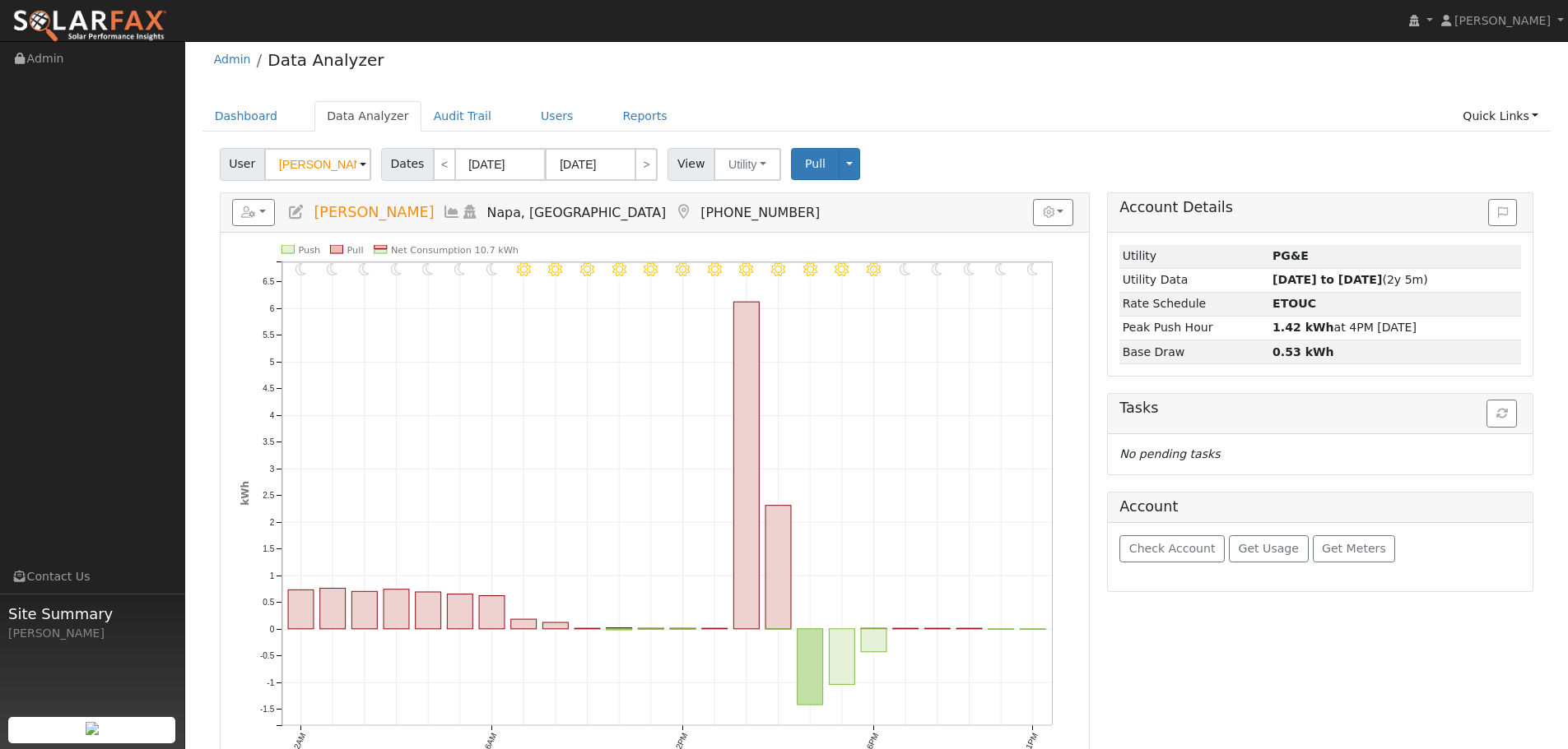
scroll to position [39, 0]
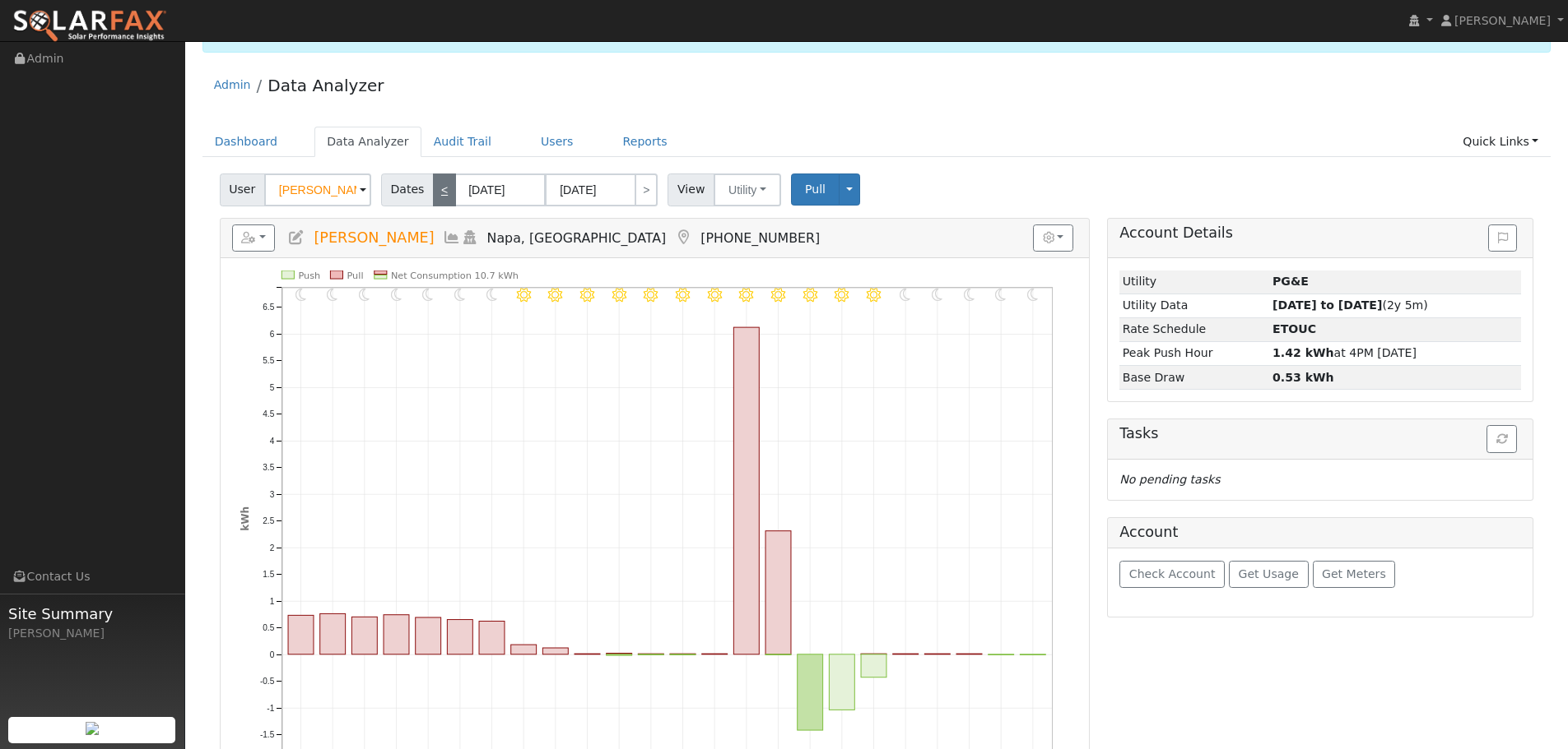
click at [437, 187] on link "<" at bounding box center [444, 189] width 23 height 33
type input "[DATE]"
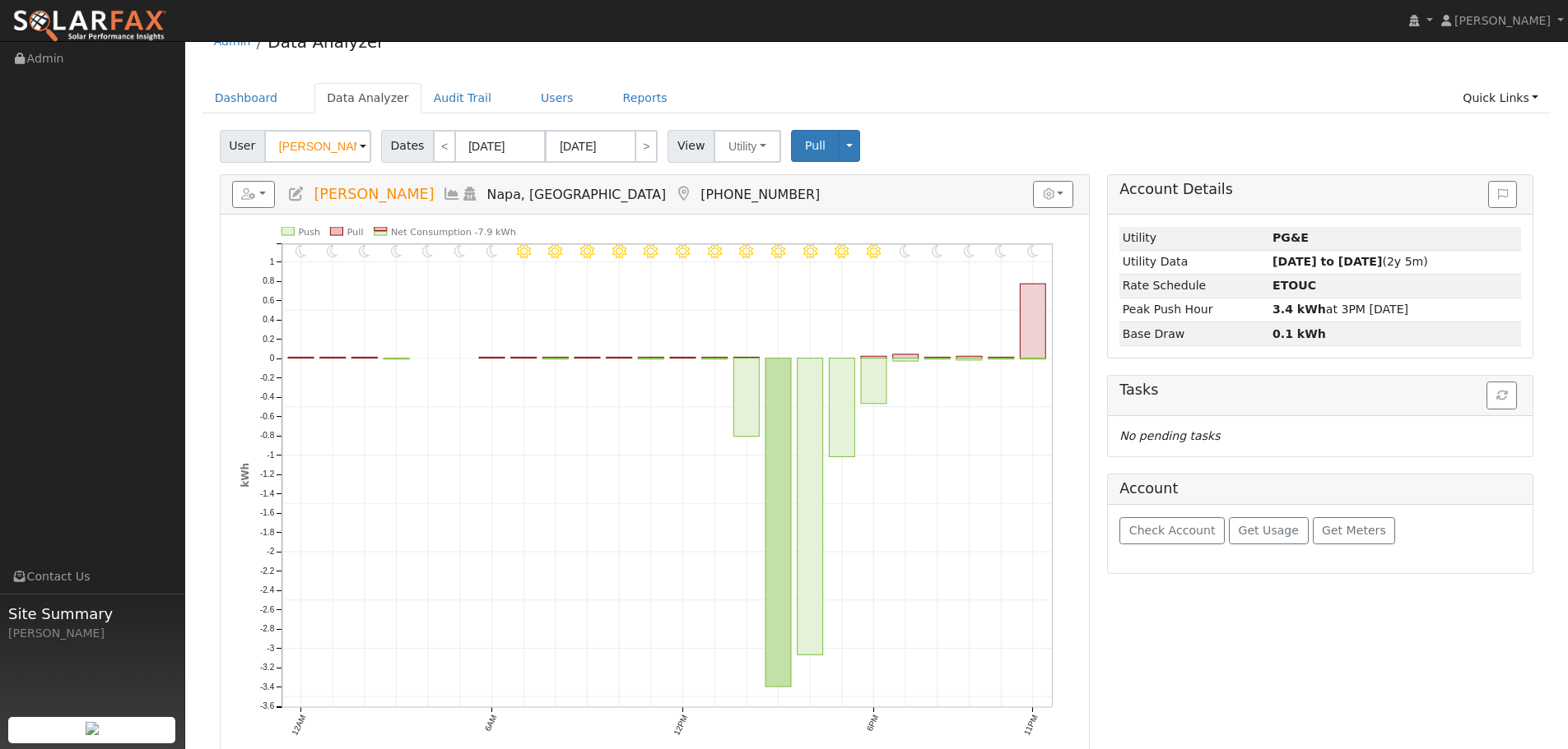
scroll to position [0, 0]
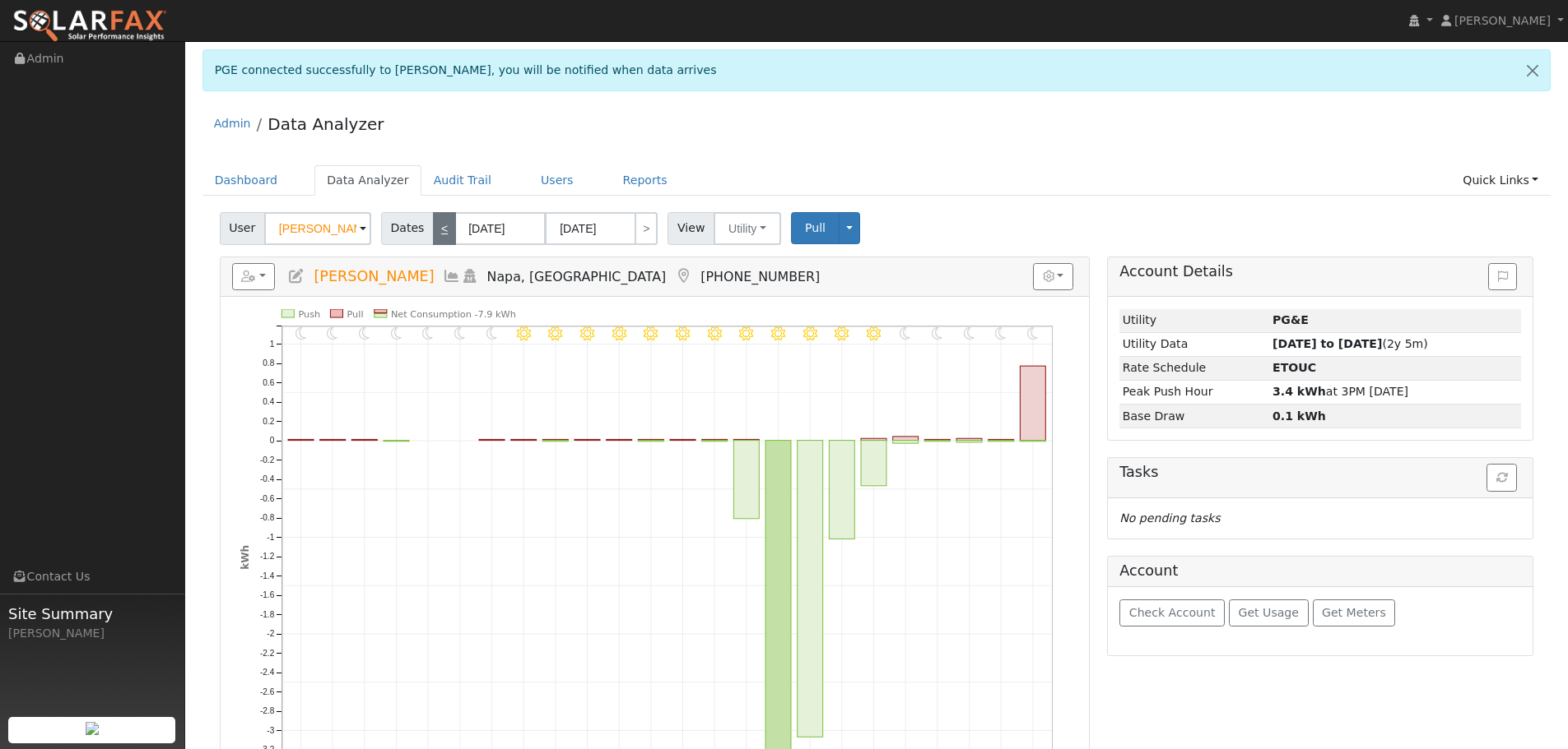
click at [436, 223] on link "<" at bounding box center [444, 228] width 23 height 33
type input "[DATE]"
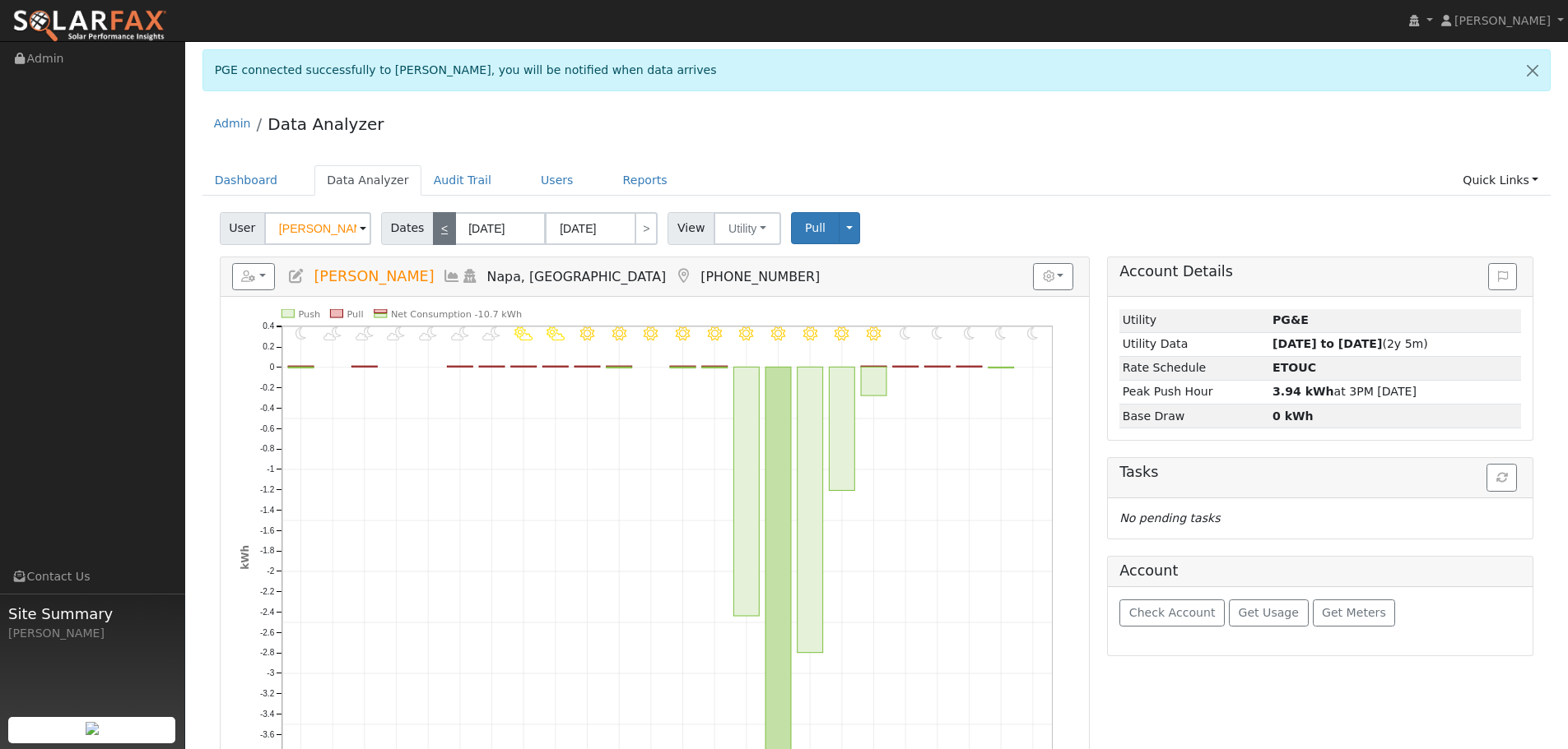
click at [436, 232] on link "<" at bounding box center [444, 228] width 23 height 33
type input "[DATE]"
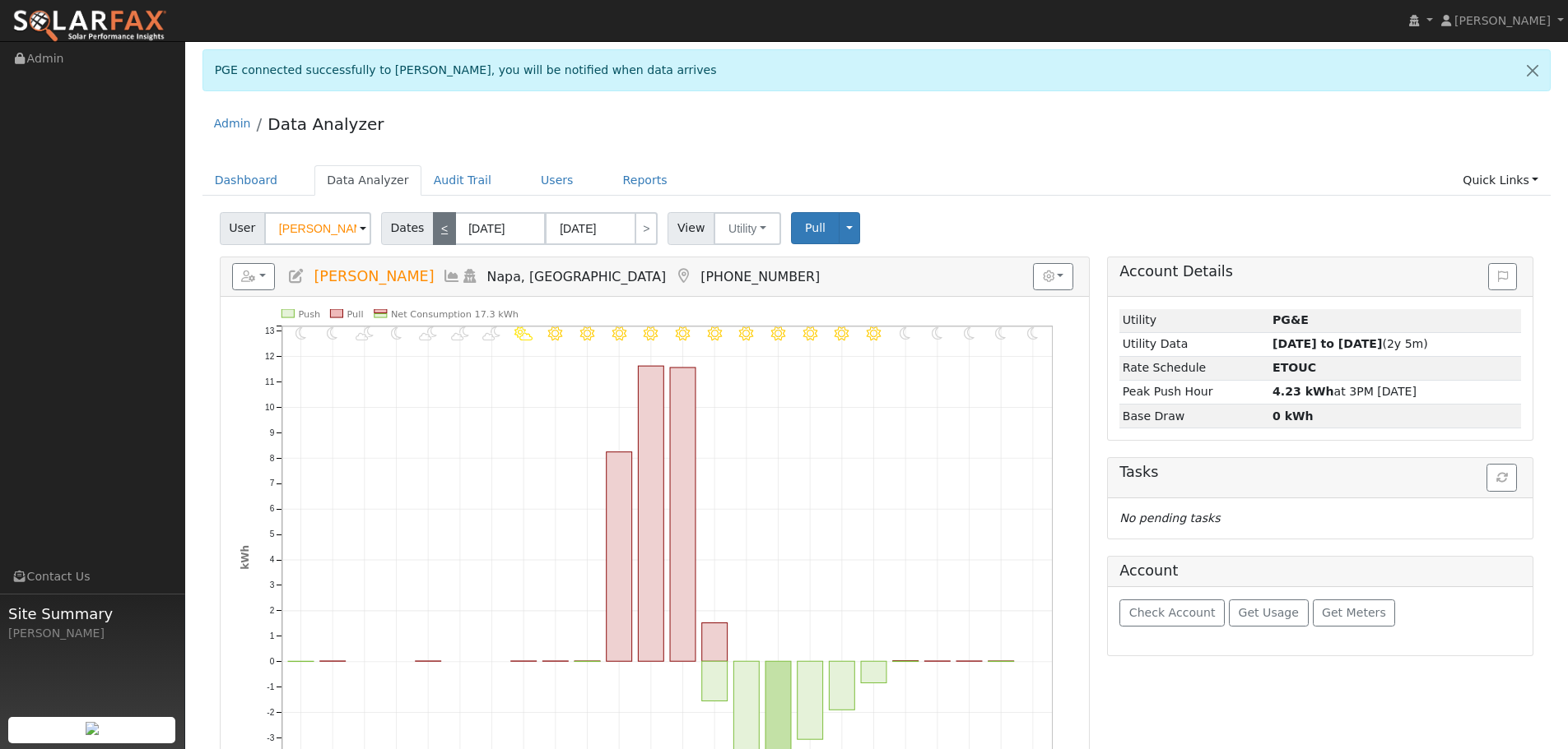
click at [435, 229] on link "<" at bounding box center [444, 228] width 23 height 33
type input "[DATE]"
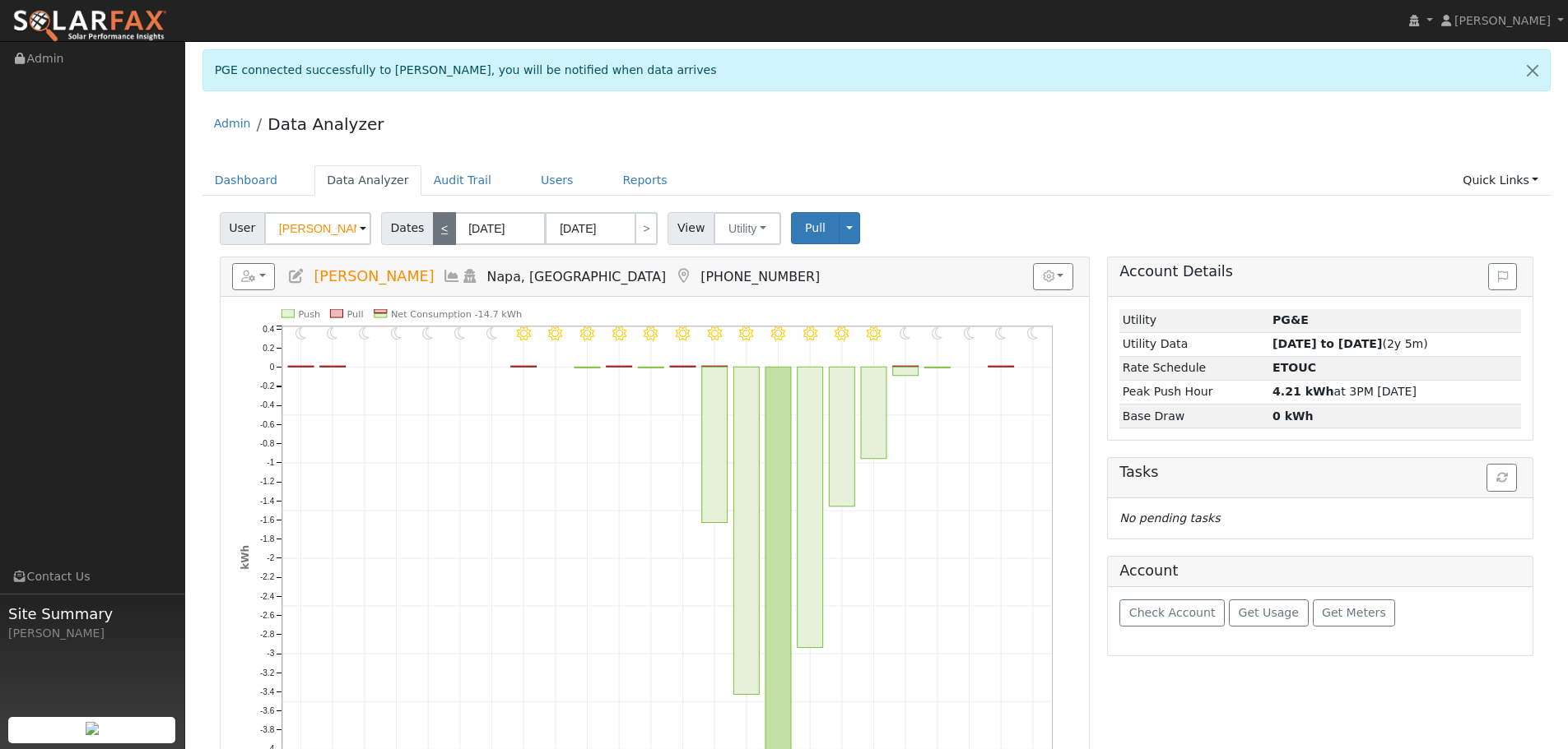
click at [434, 228] on link "<" at bounding box center [444, 228] width 23 height 33
type input "[DATE]"
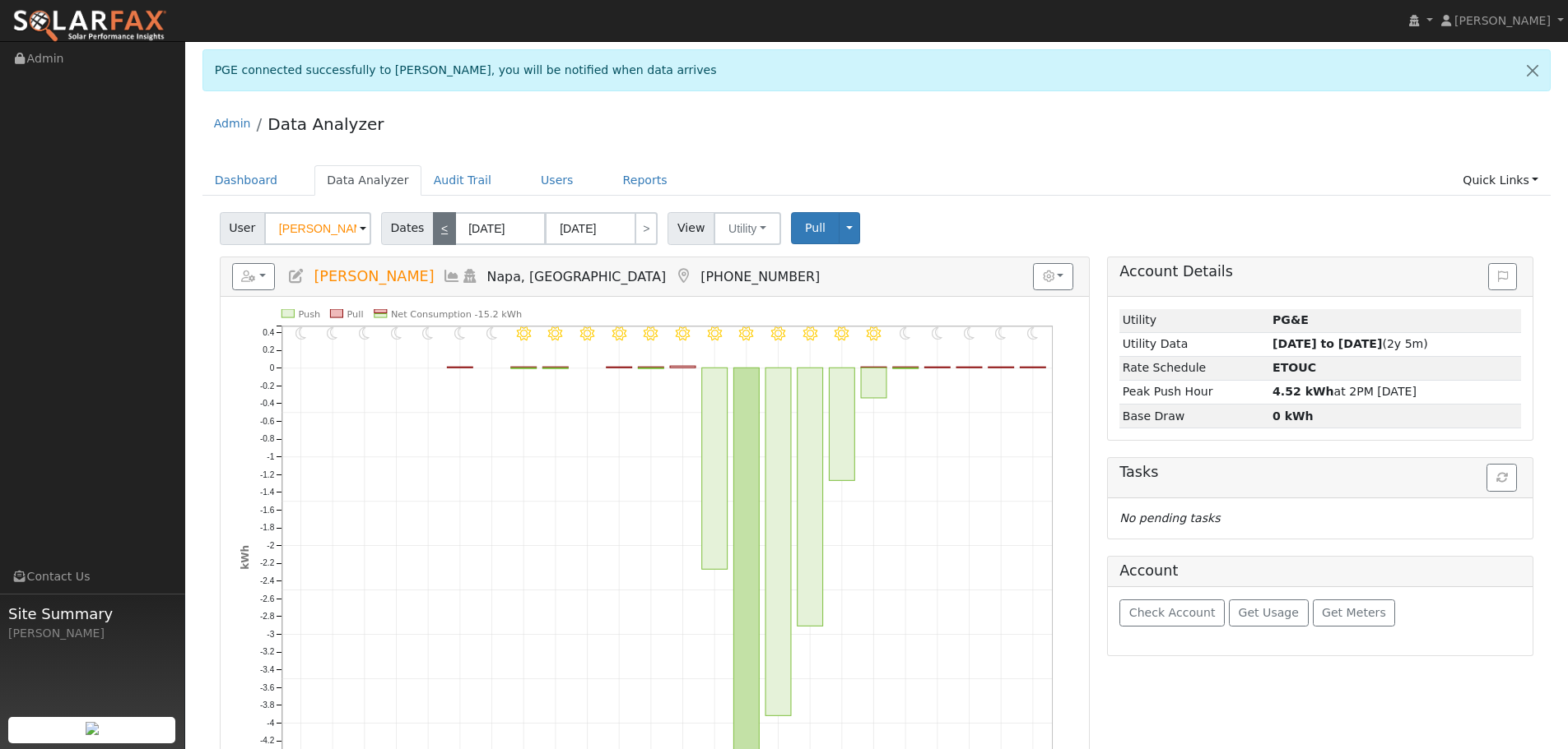
click at [434, 228] on link "<" at bounding box center [444, 228] width 23 height 33
type input "[DATE]"
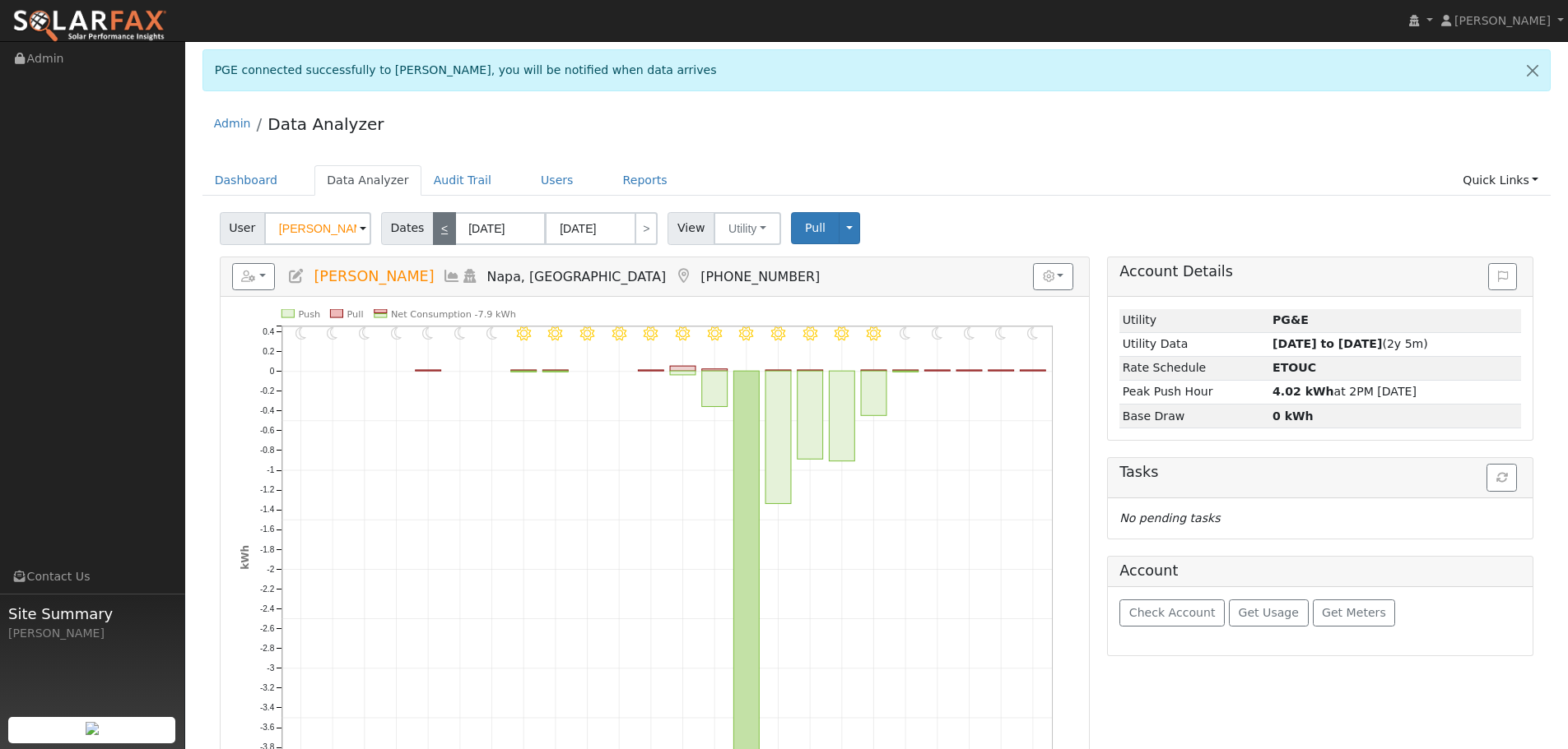
click at [434, 228] on link "<" at bounding box center [444, 228] width 23 height 33
type input "[DATE]"
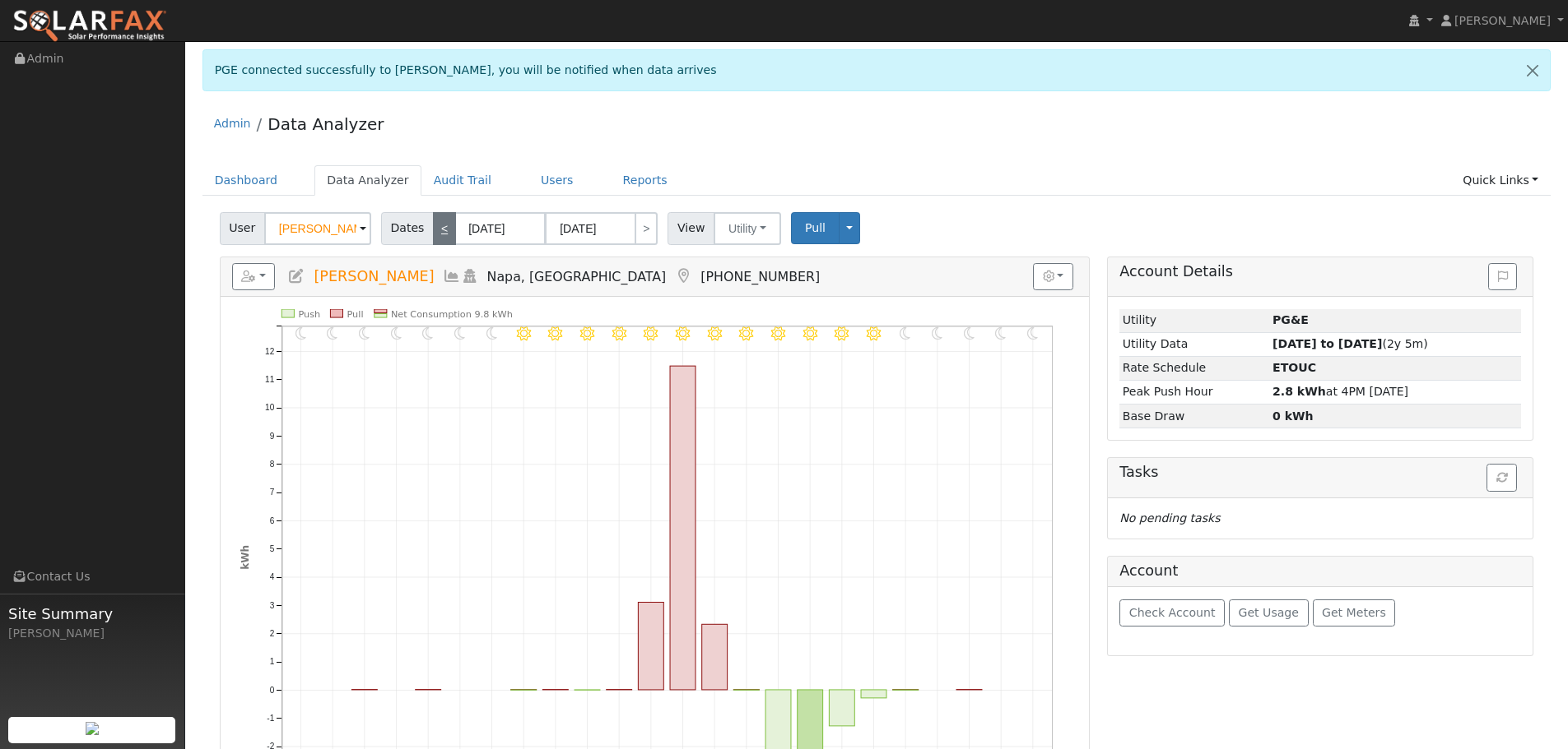
click at [436, 229] on link "<" at bounding box center [444, 228] width 23 height 33
type input "[DATE]"
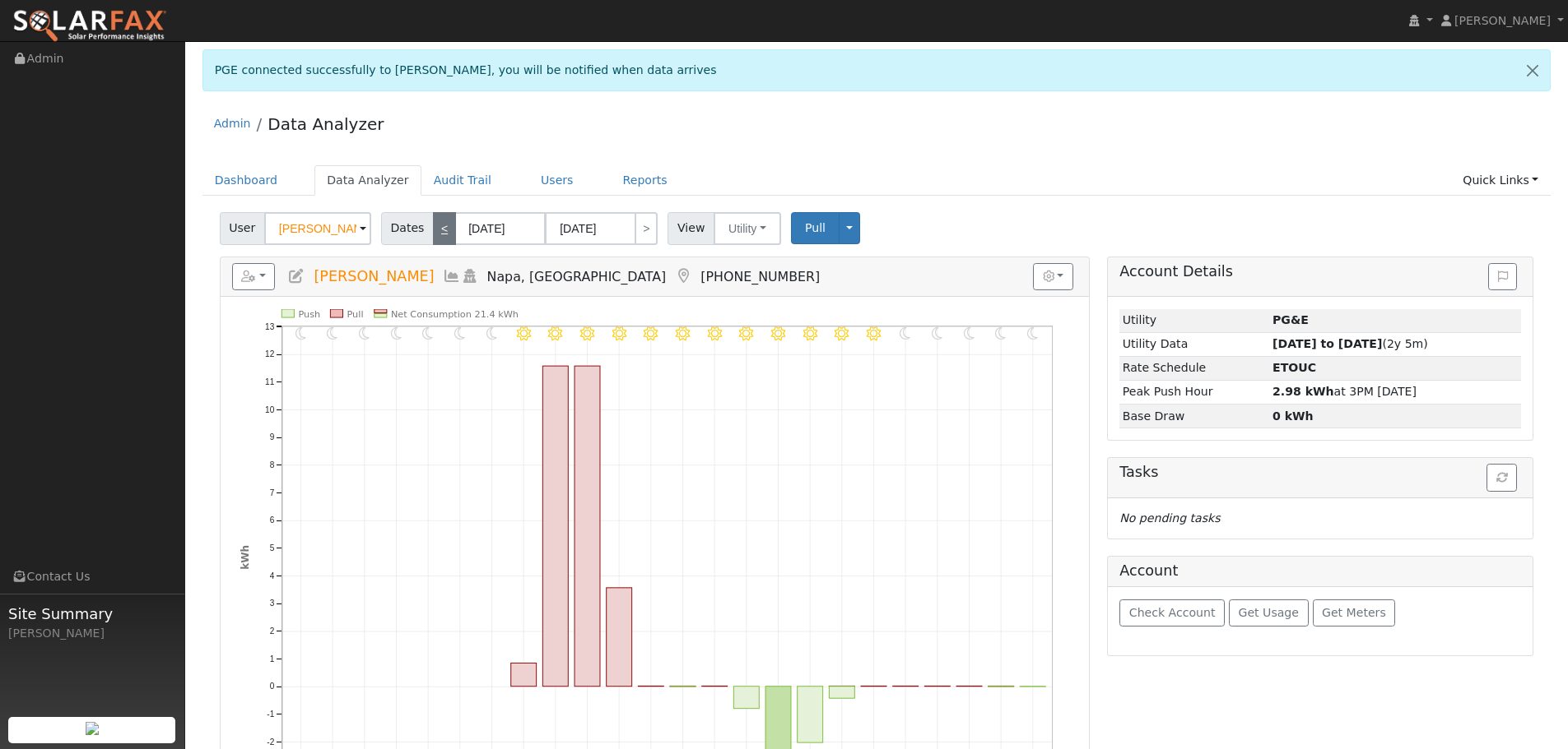
click at [436, 226] on link "<" at bounding box center [444, 228] width 23 height 33
type input "[DATE]"
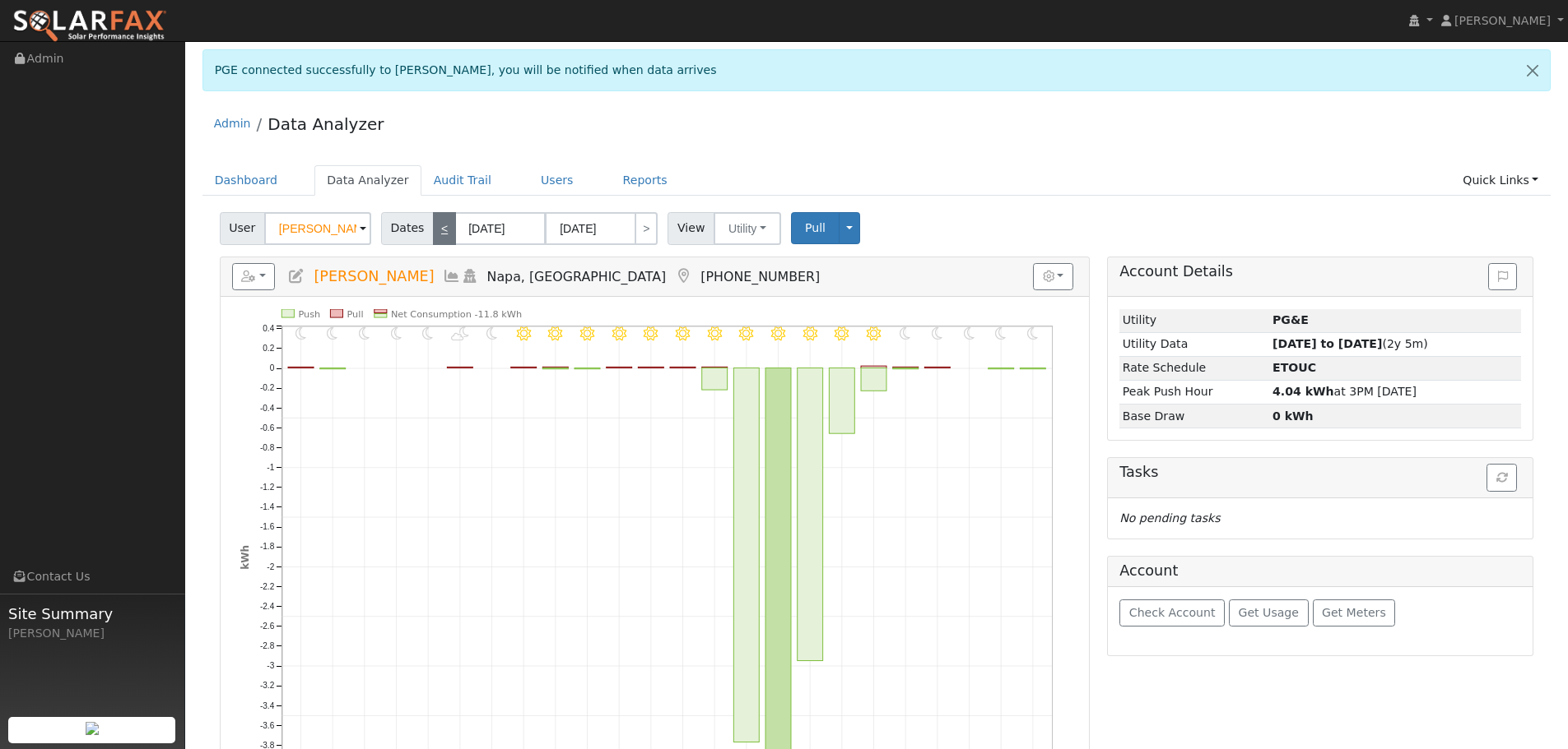
click at [436, 226] on link "<" at bounding box center [444, 228] width 23 height 33
type input "[DATE]"
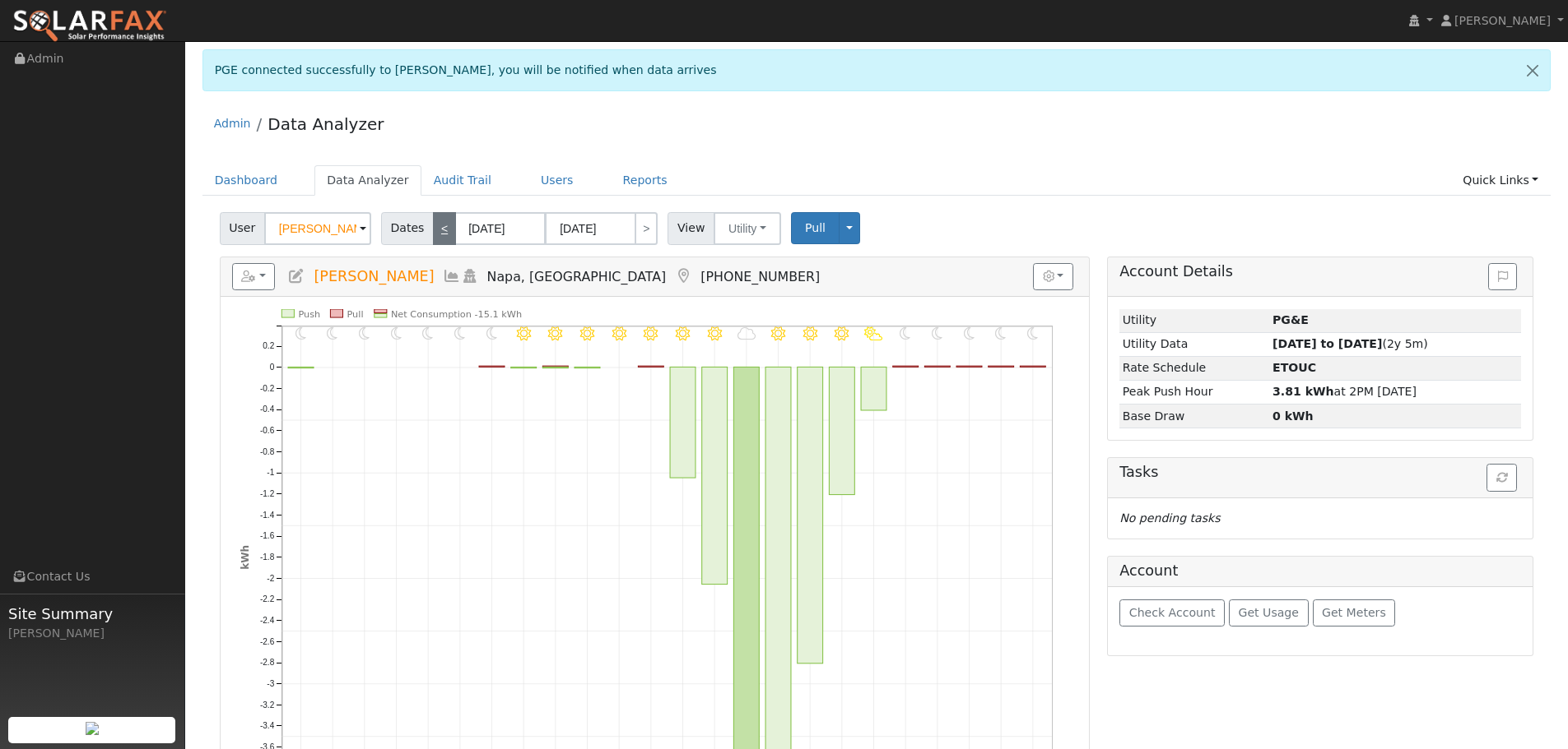
click at [439, 228] on link "<" at bounding box center [444, 228] width 23 height 33
type input "[DATE]"
click at [441, 225] on link "<" at bounding box center [444, 228] width 23 height 33
type input "[DATE]"
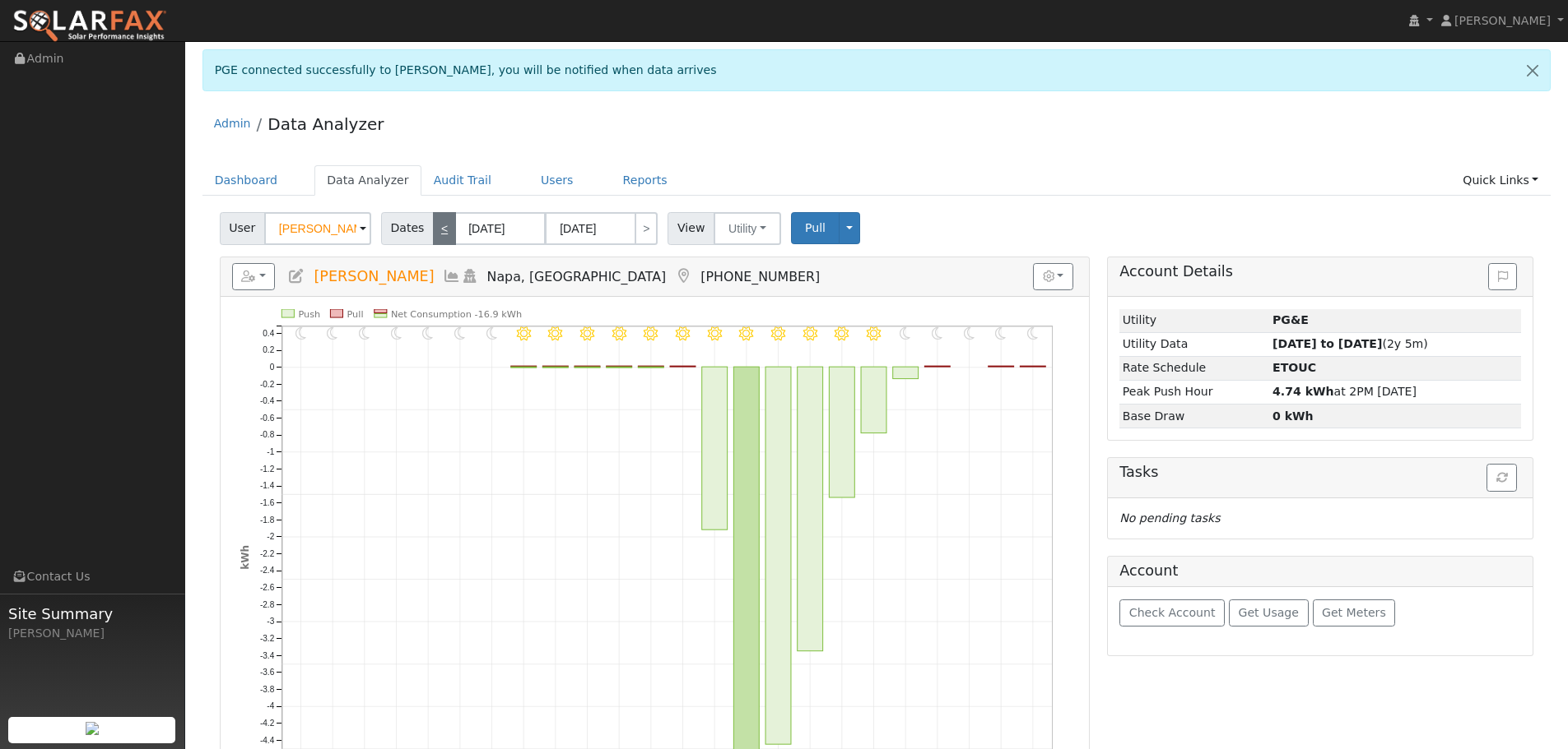
type input "[DATE]"
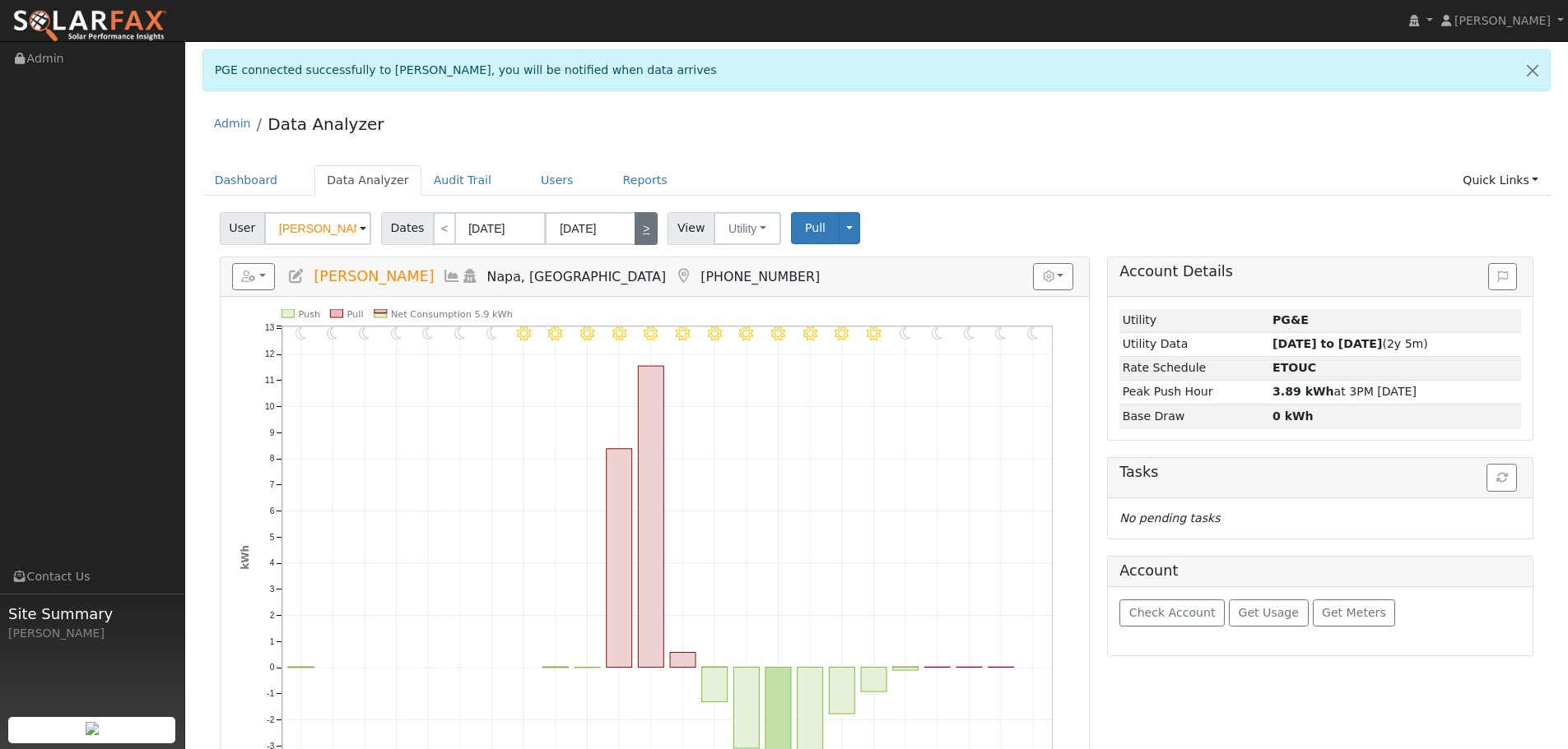
click at [635, 225] on link ">" at bounding box center [646, 228] width 23 height 33
type input "[DATE]"
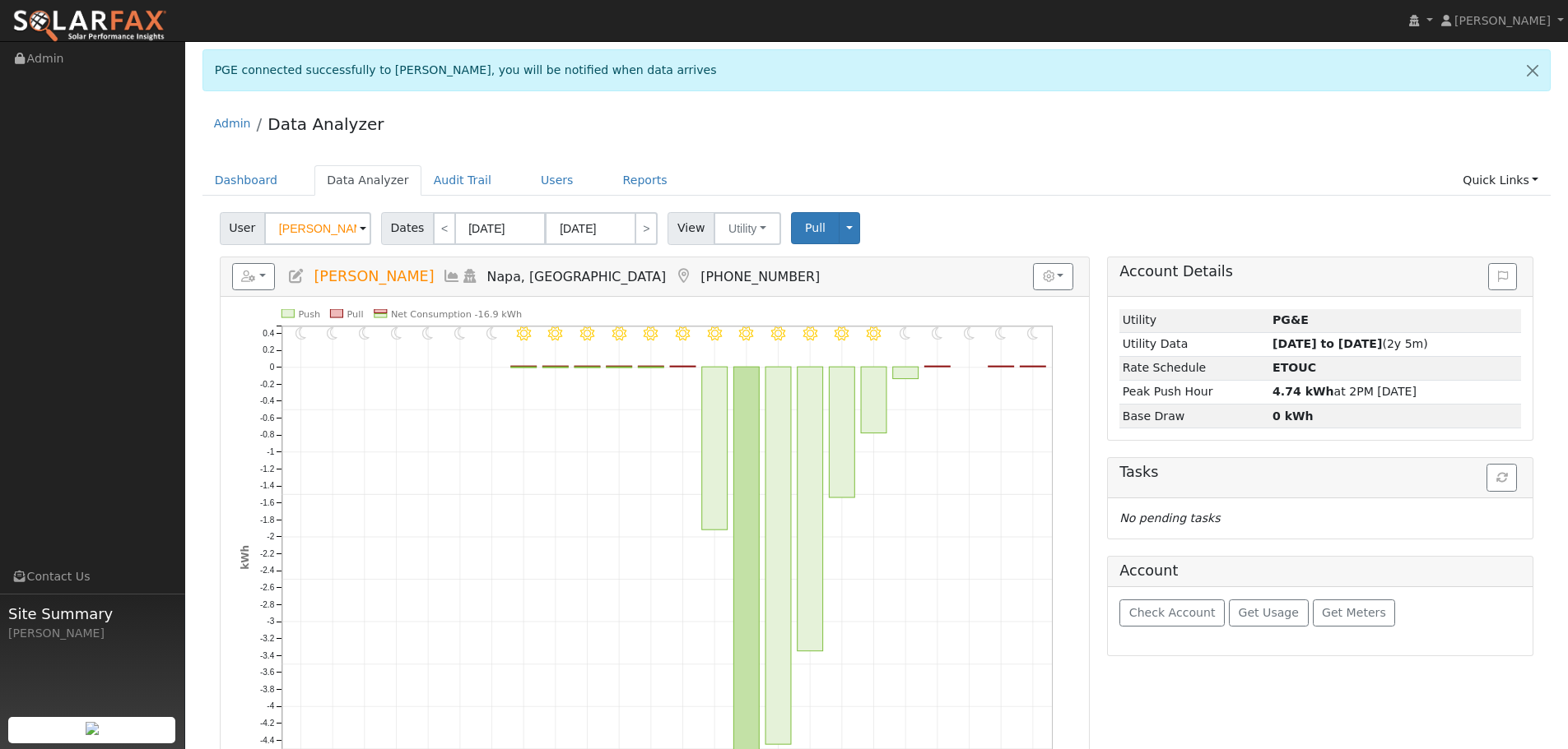
scroll to position [82, 0]
